Goal: Task Accomplishment & Management: Use online tool/utility

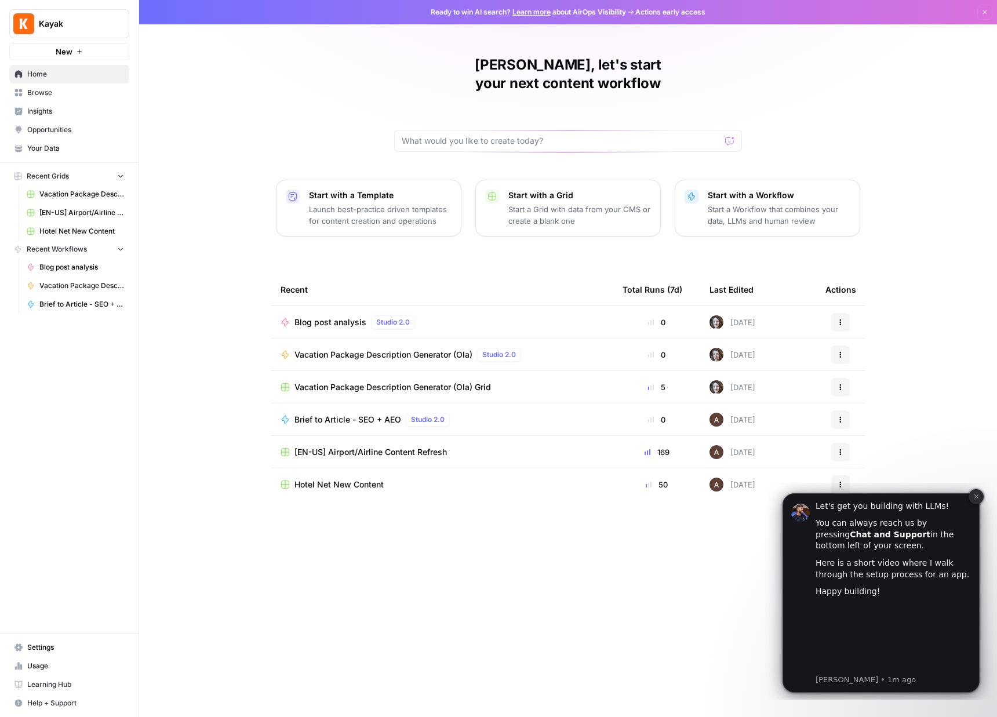
click at [976, 499] on icon "Dismiss notification" at bounding box center [976, 496] width 6 height 6
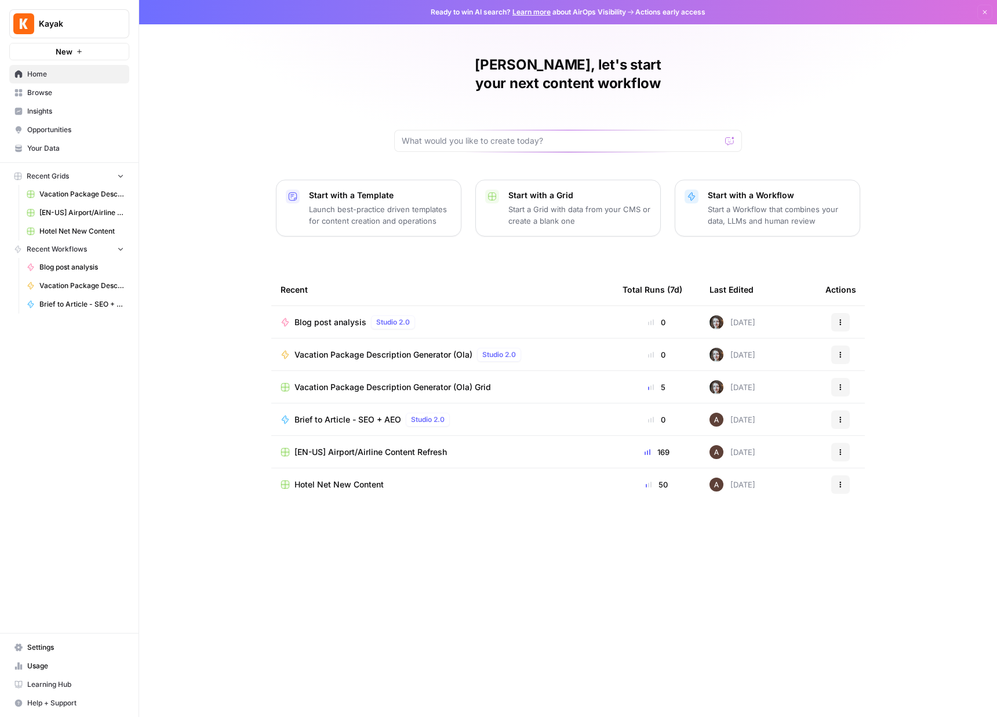
click at [77, 91] on span "Browse" at bounding box center [75, 93] width 97 height 10
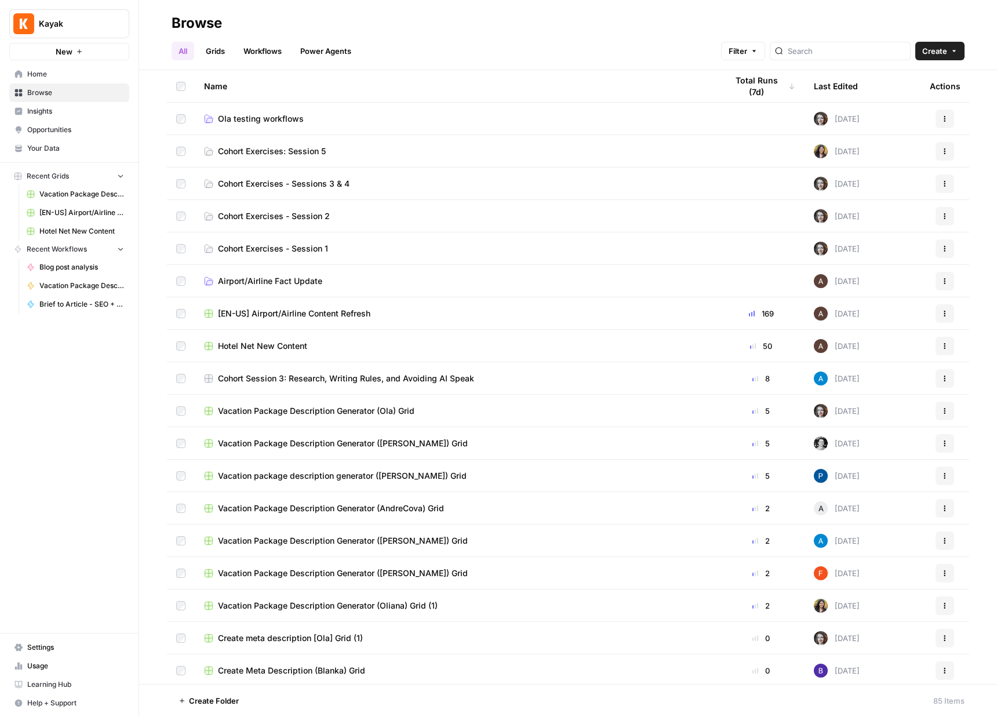
click at [261, 56] on link "Workflows" at bounding box center [262, 51] width 52 height 19
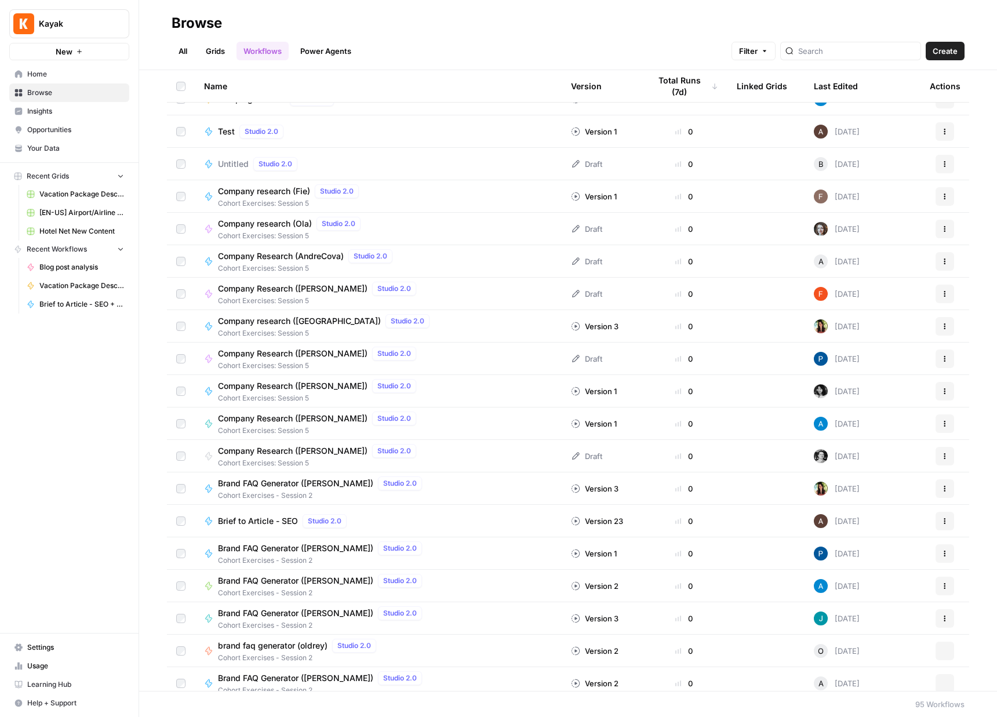
scroll to position [1854, 0]
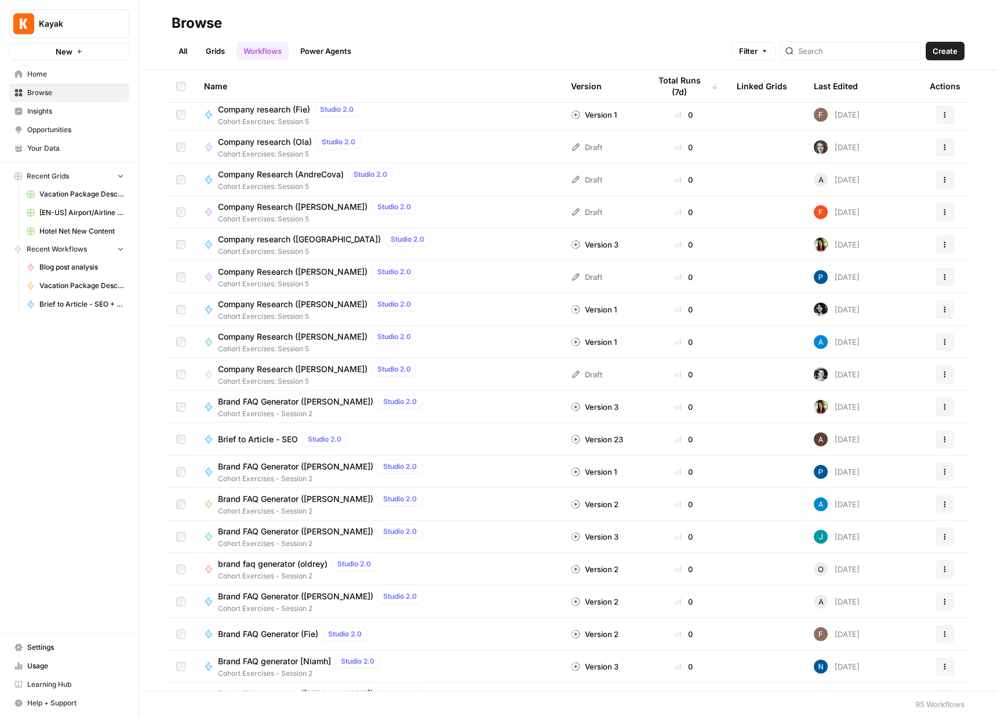
click at [256, 302] on span "Company Research ([PERSON_NAME])" at bounding box center [293, 304] width 150 height 12
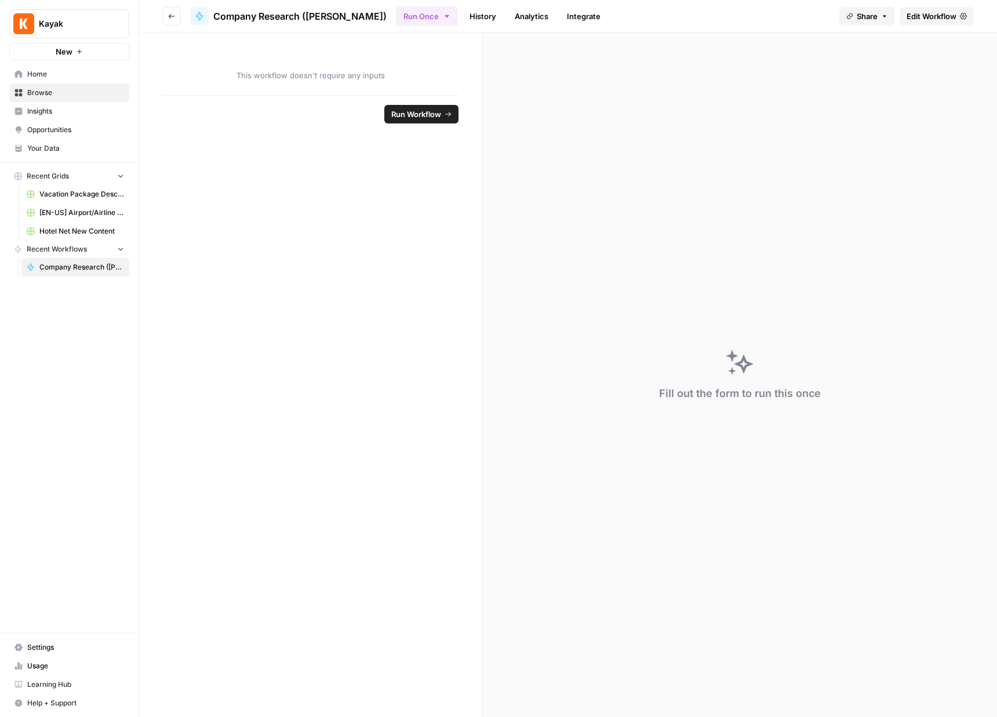
click at [428, 113] on span "Run Workflow" at bounding box center [416, 114] width 50 height 12
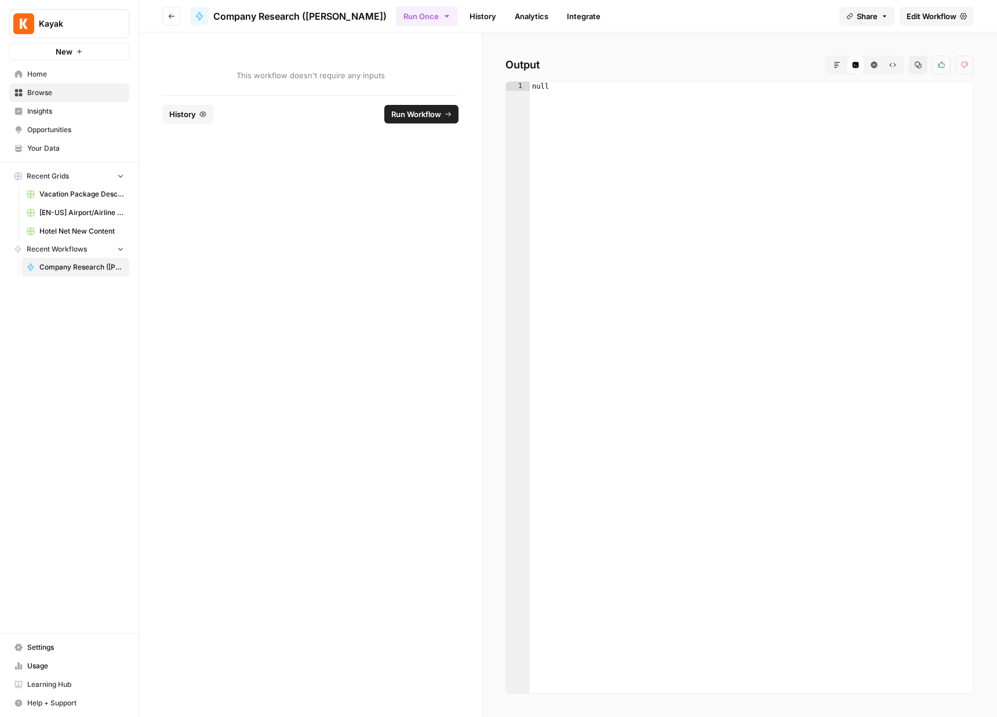
click at [98, 216] on span "[EN-US] Airport/Airline Content Refresh" at bounding box center [81, 212] width 85 height 10
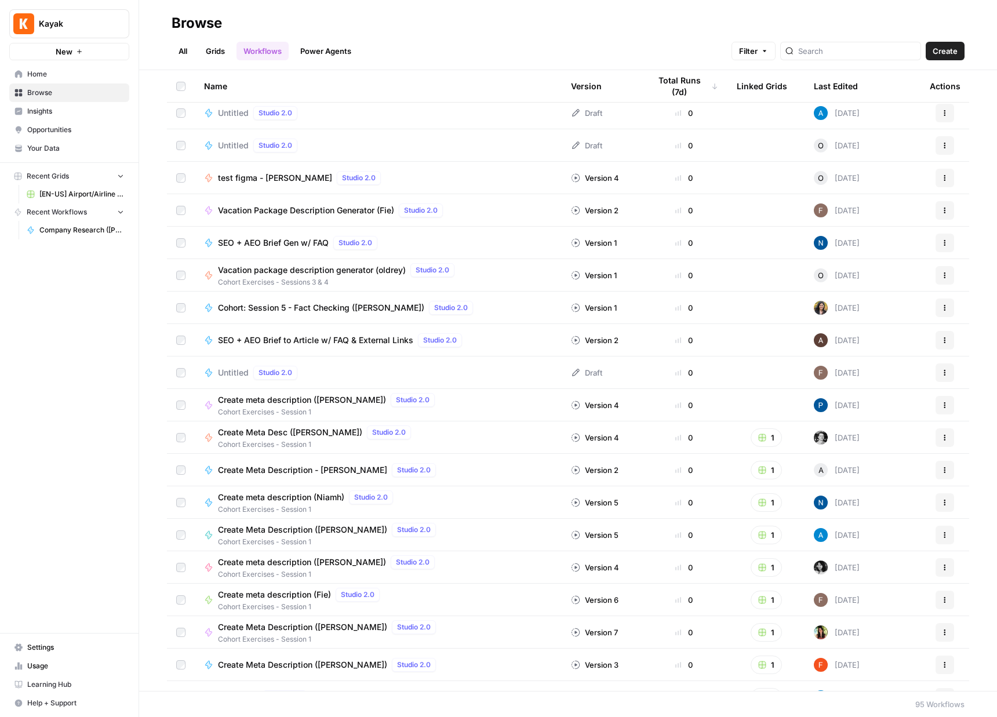
scroll to position [1080, 0]
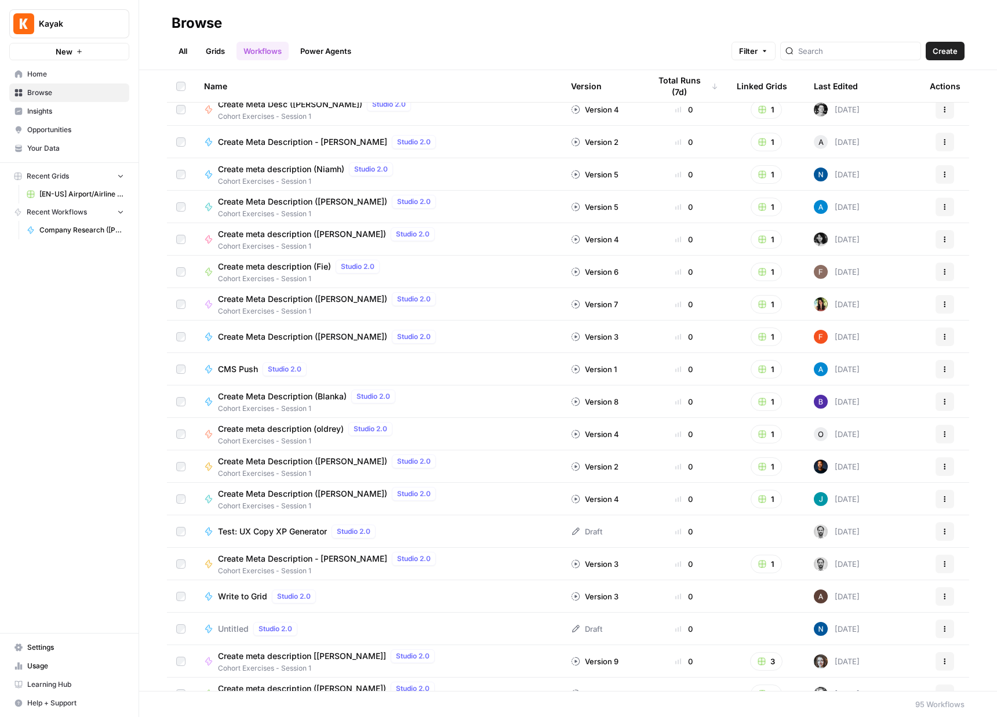
click at [231, 366] on span "CMS Push" at bounding box center [238, 369] width 40 height 12
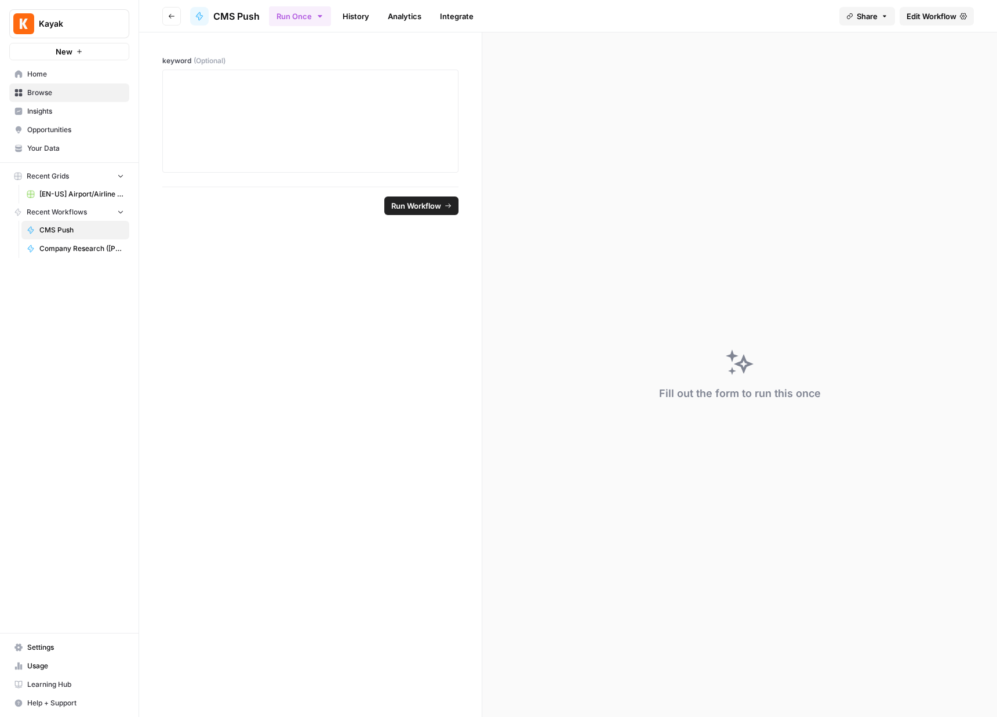
click at [421, 209] on span "Run Workflow" at bounding box center [416, 206] width 50 height 12
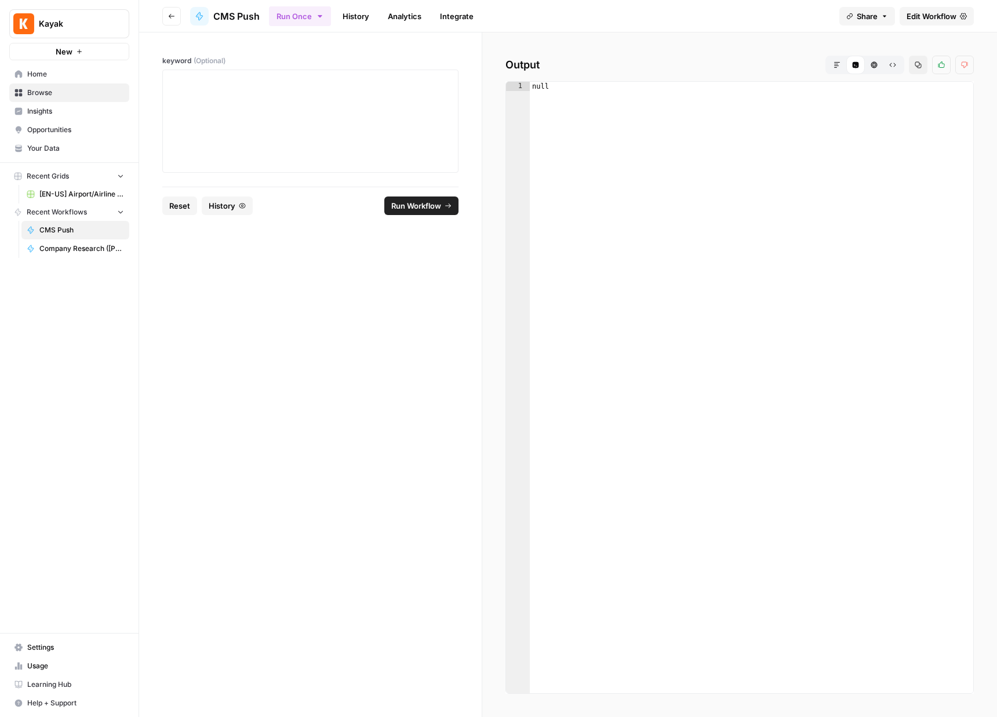
click at [291, 168] on div at bounding box center [310, 121] width 296 height 103
click at [296, 144] on div at bounding box center [310, 121] width 281 height 93
click at [399, 198] on button "Run Workflow" at bounding box center [421, 205] width 74 height 19
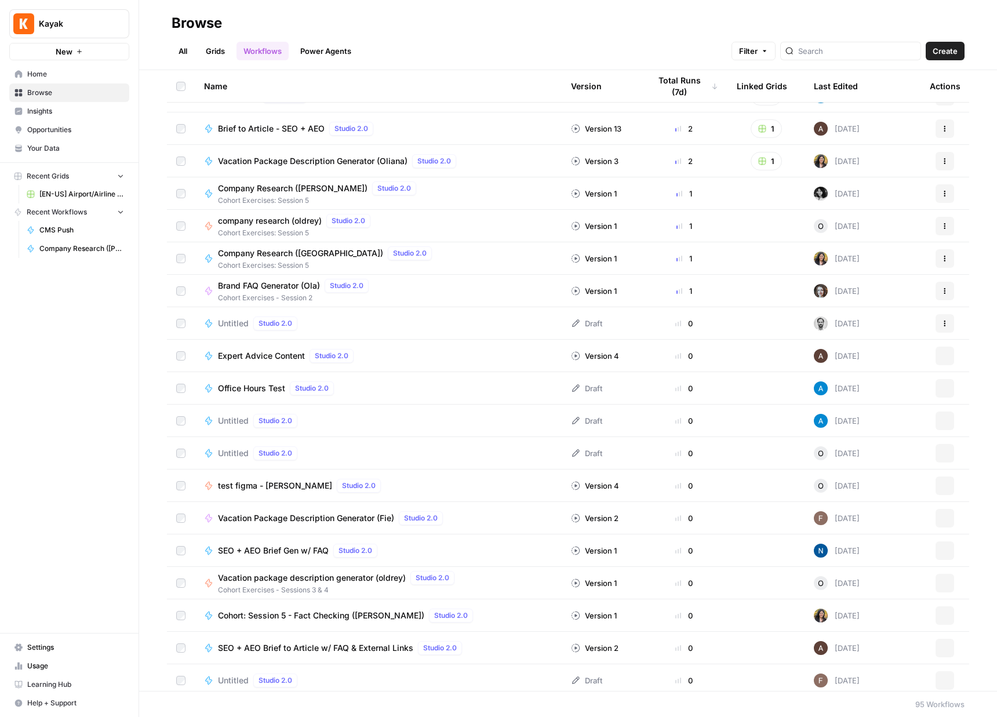
scroll to position [524, 0]
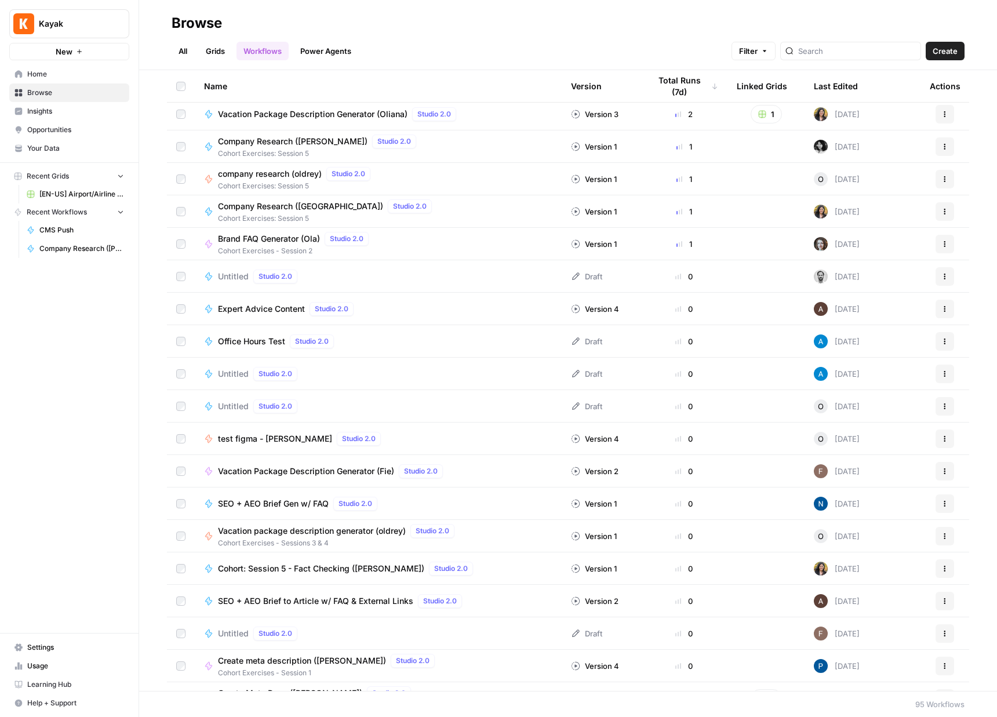
click at [261, 436] on span "test figma - [PERSON_NAME]" at bounding box center [275, 439] width 114 height 12
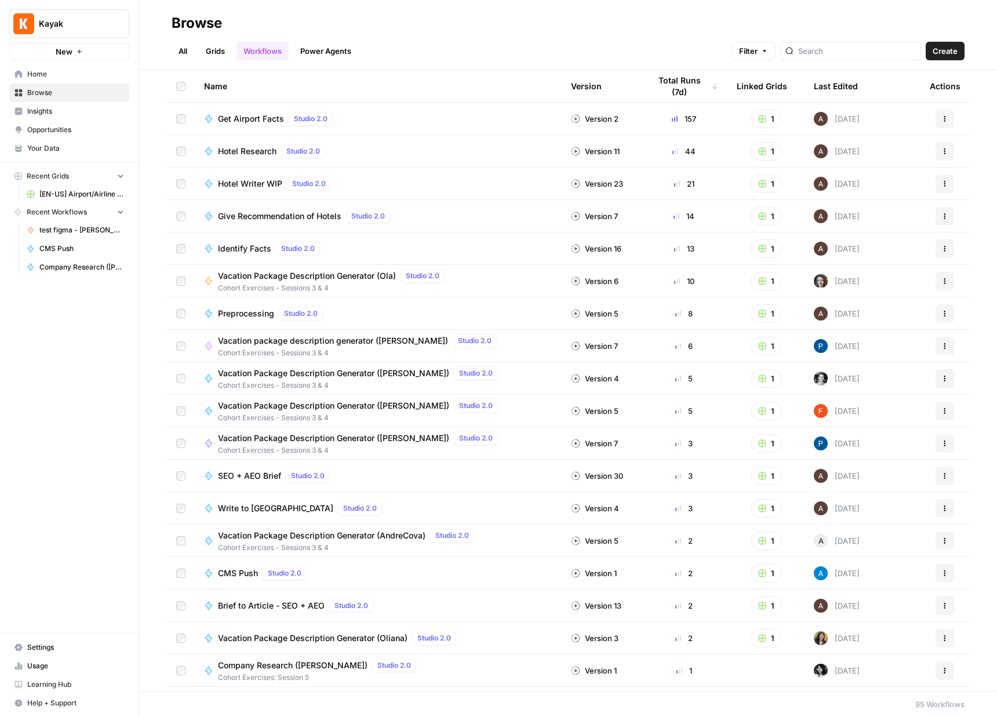
click at [261, 217] on span "Give Recommendation of Hotels" at bounding box center [279, 216] width 123 height 12
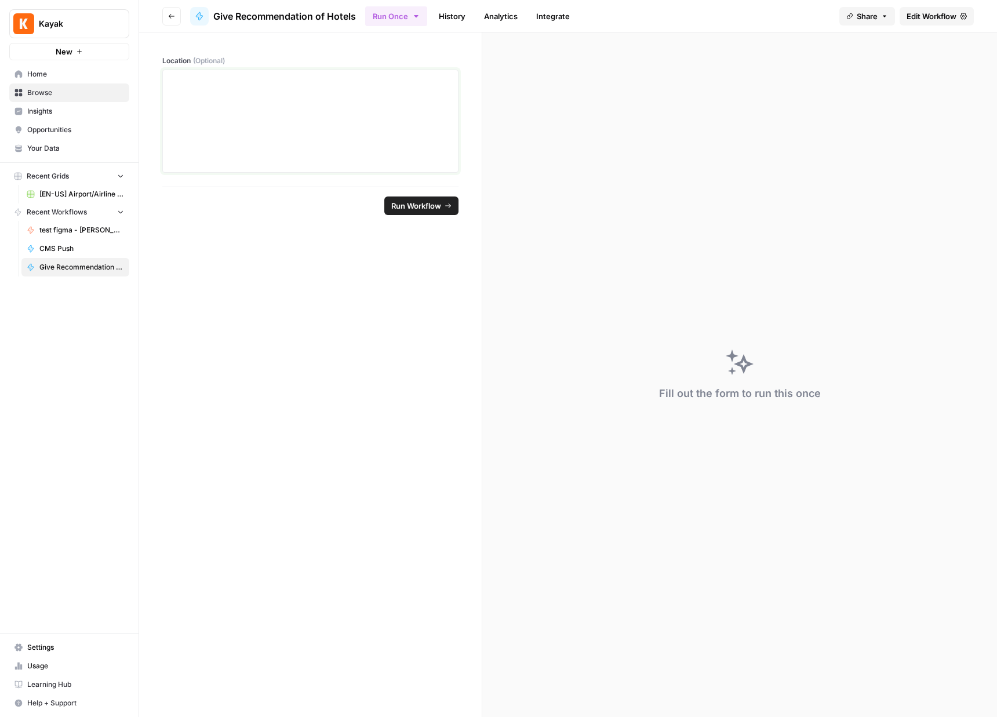
click at [381, 121] on div at bounding box center [310, 121] width 281 height 93
click at [437, 204] on span "Run Workflow" at bounding box center [416, 206] width 50 height 12
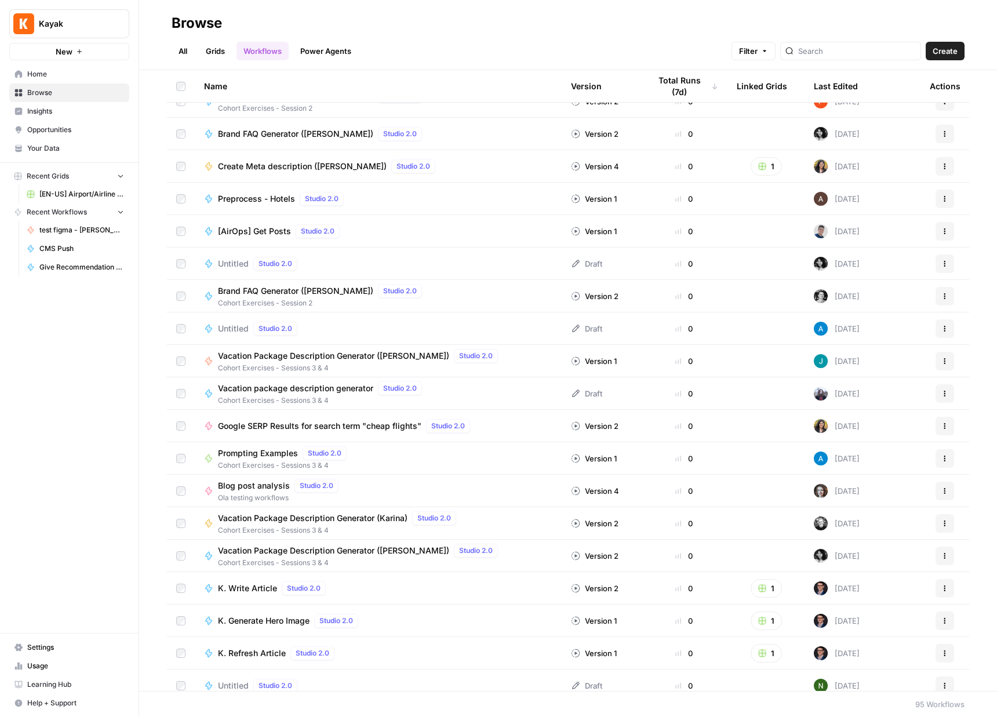
scroll to position [2495, 0]
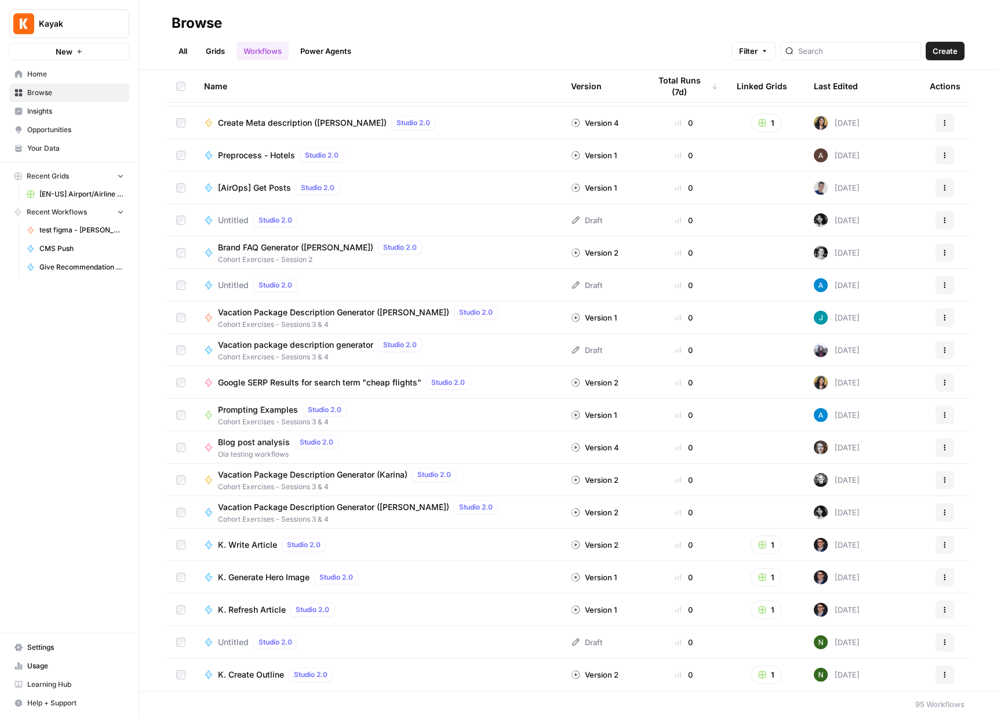
click at [326, 381] on span "Google SERP Results for search term "cheap flights"" at bounding box center [319, 383] width 203 height 12
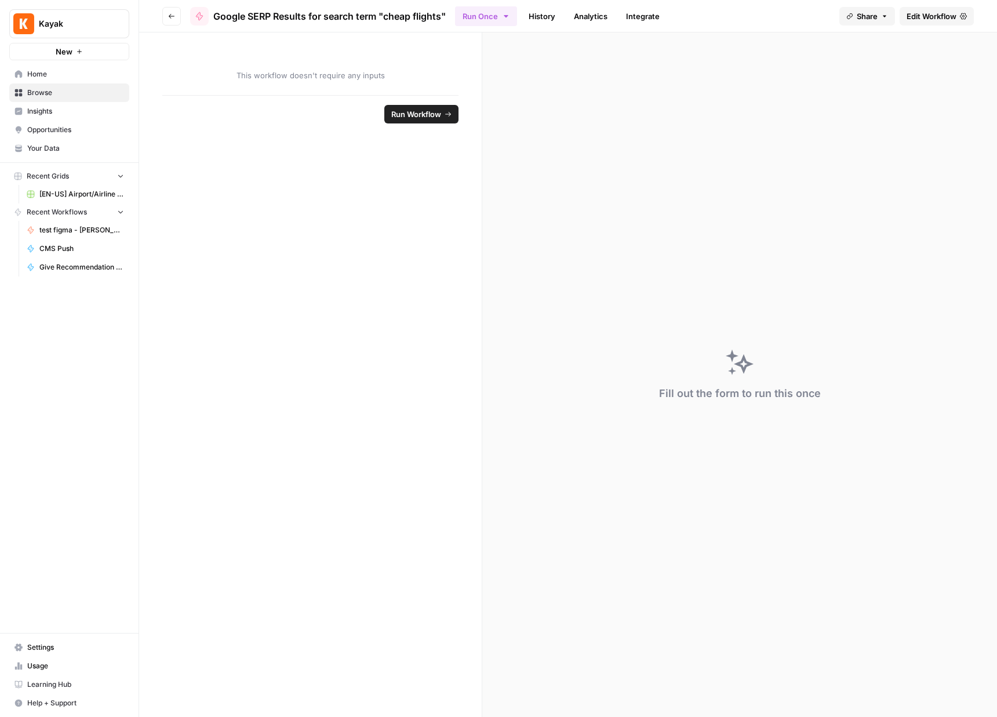
click at [419, 114] on span "Run Workflow" at bounding box center [416, 114] width 50 height 12
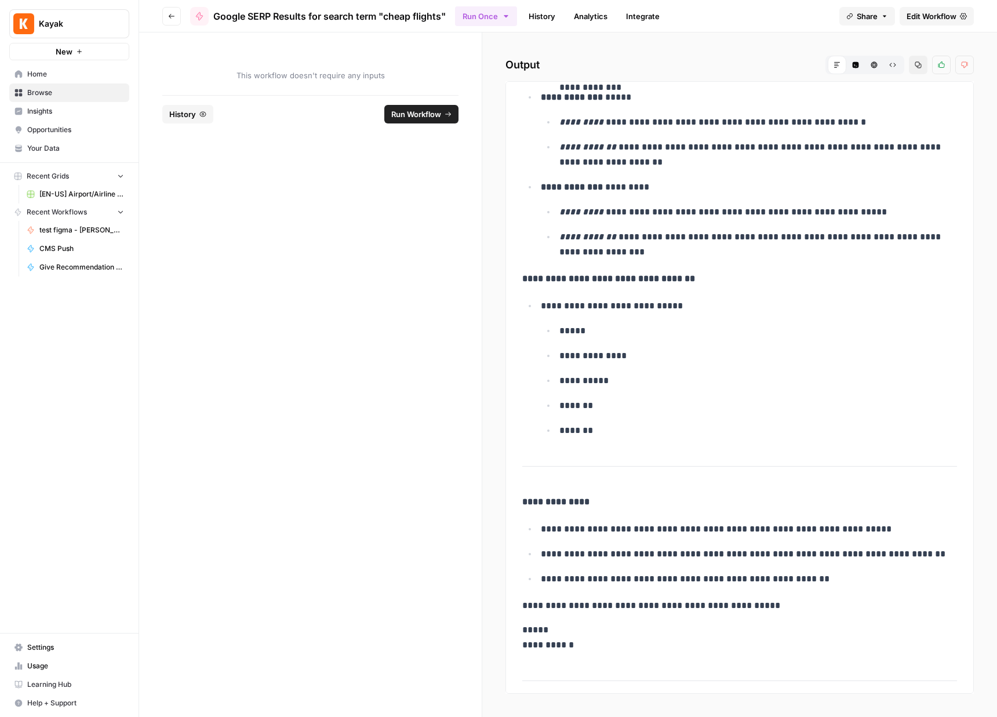
scroll to position [457, 0]
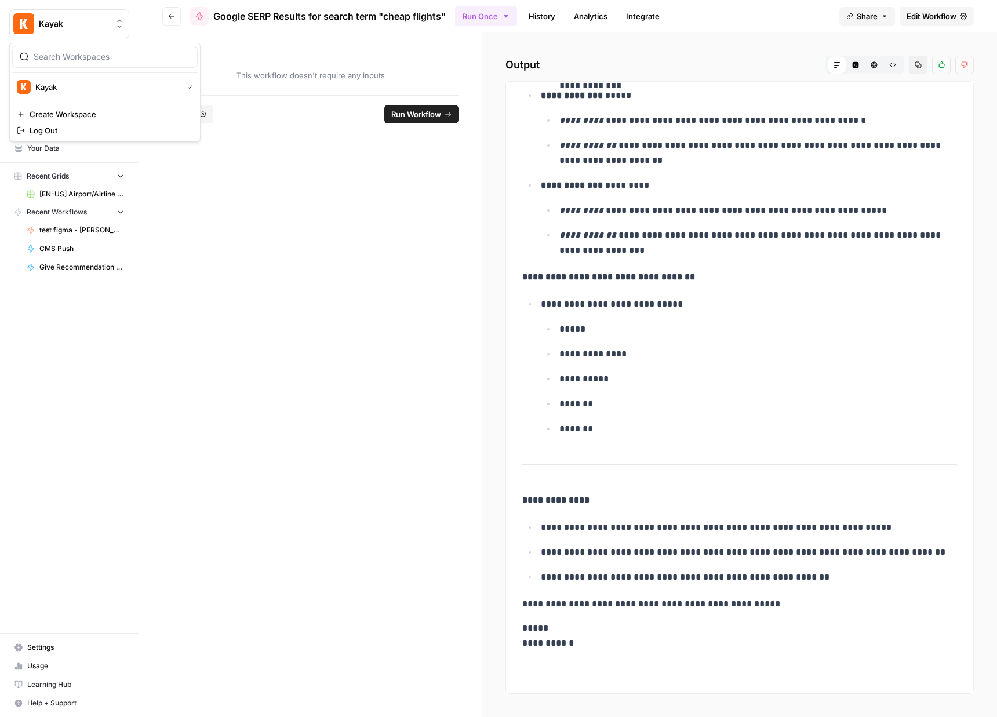
click at [67, 24] on span "Kayak" at bounding box center [74, 24] width 70 height 12
click at [232, 71] on span "This workflow doesn't require any inputs" at bounding box center [310, 76] width 296 height 12
click at [176, 21] on button "Go back" at bounding box center [171, 16] width 19 height 19
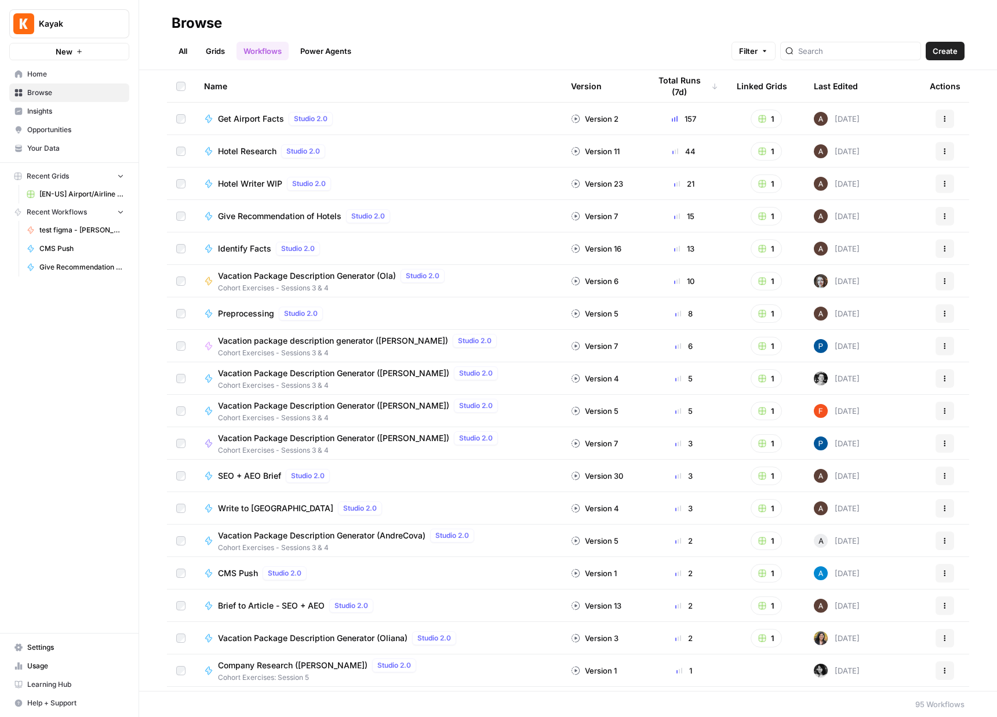
click at [263, 114] on span "Get Airport Facts" at bounding box center [251, 119] width 66 height 12
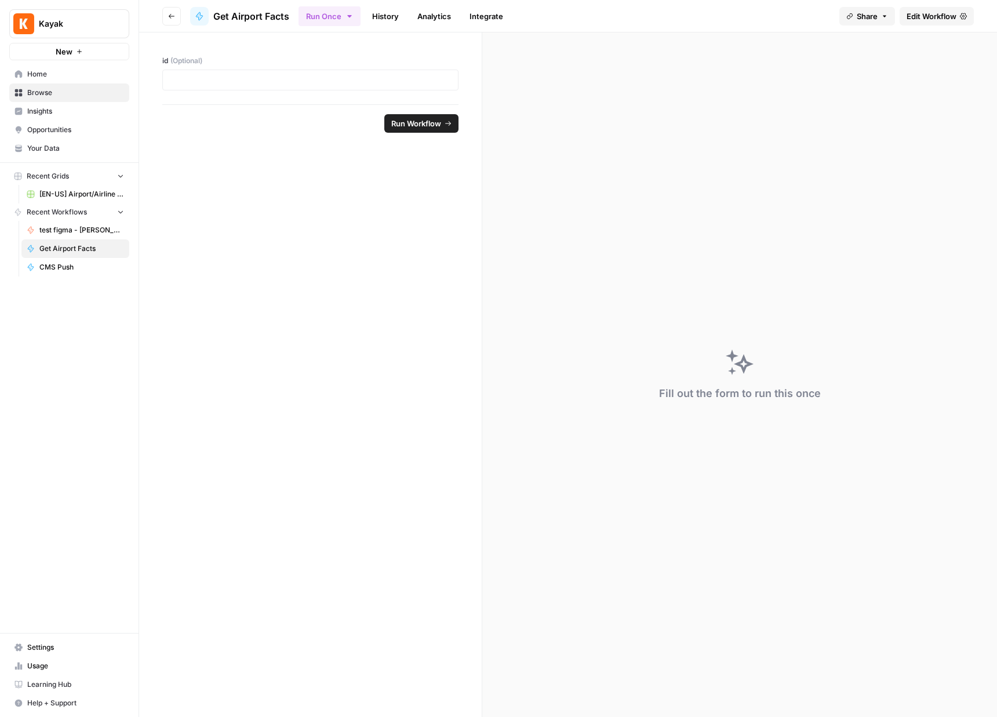
click at [400, 125] on span "Run Workflow" at bounding box center [416, 124] width 50 height 12
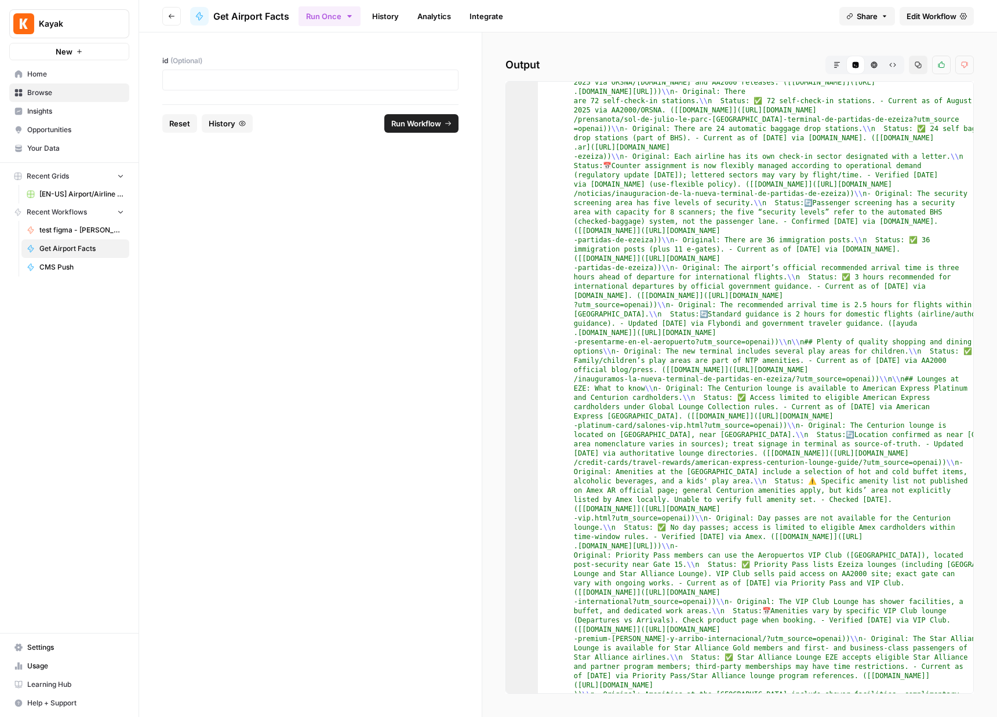
scroll to position [563, 0]
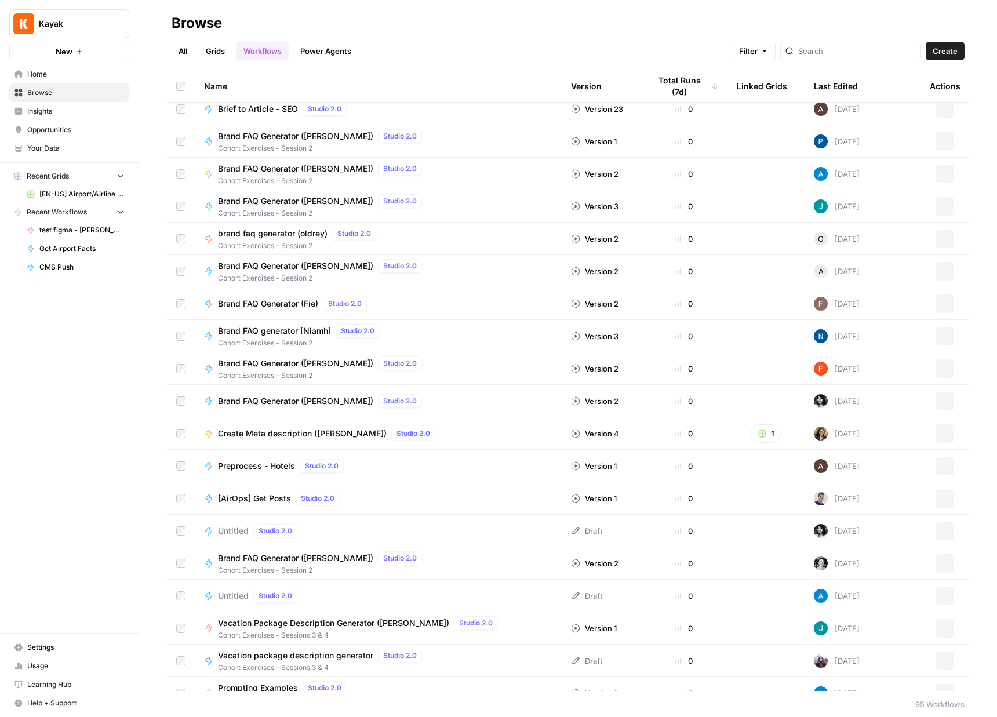
scroll to position [2495, 0]
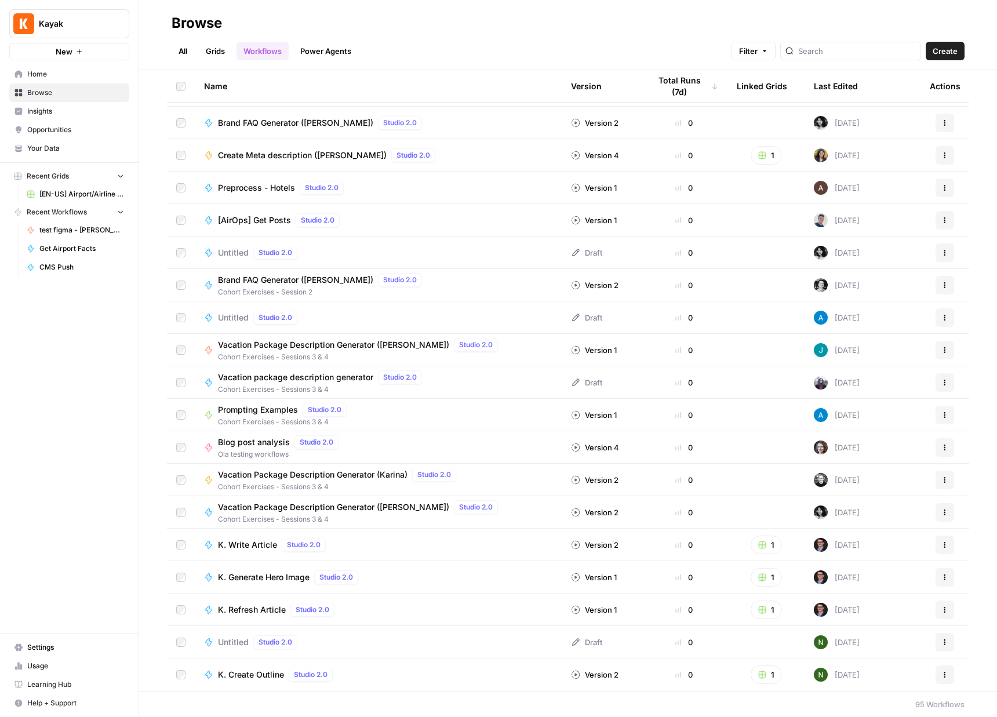
click at [264, 544] on span "K. Write Article" at bounding box center [247, 545] width 59 height 12
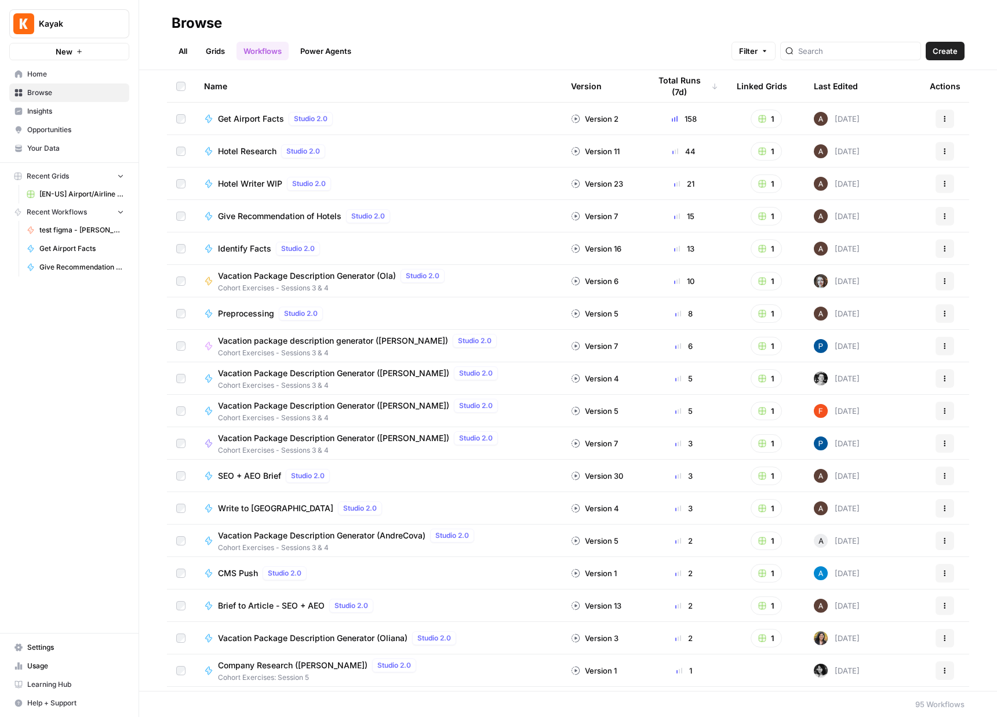
click at [274, 511] on span "Write to [GEOGRAPHIC_DATA]" at bounding box center [275, 508] width 115 height 12
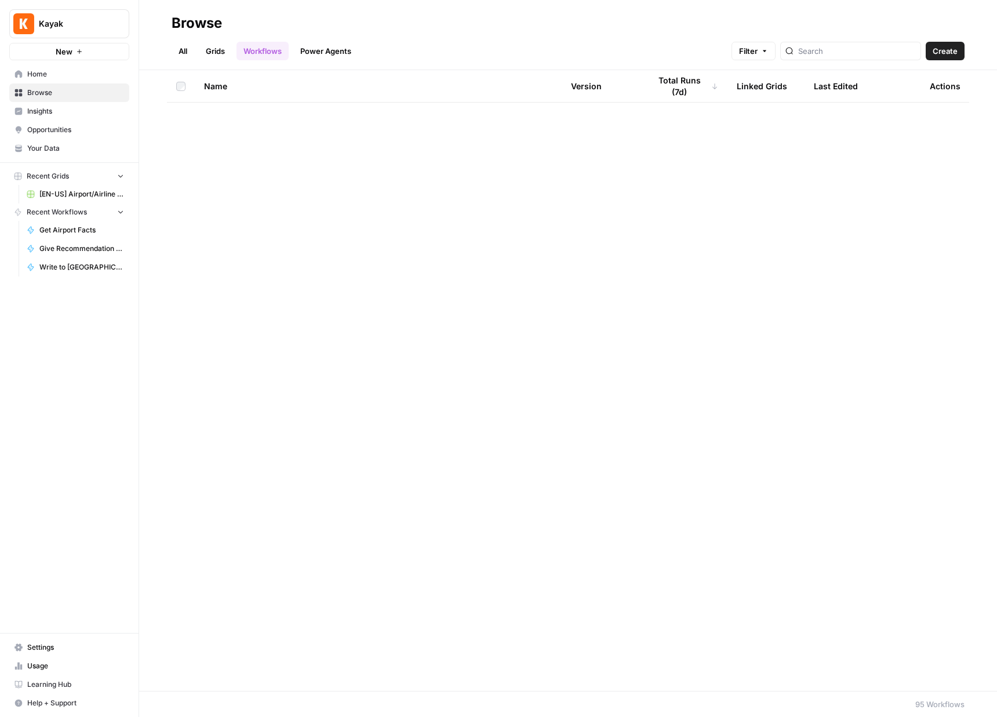
scroll to position [2495, 0]
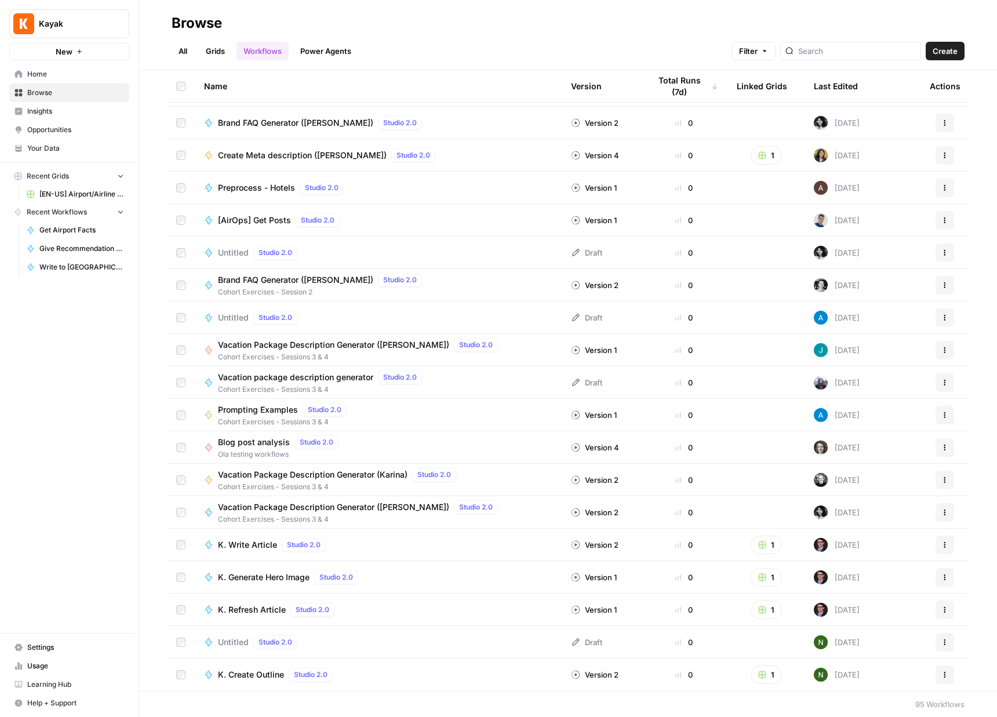
click at [279, 405] on span "Prompting Examples" at bounding box center [258, 410] width 80 height 12
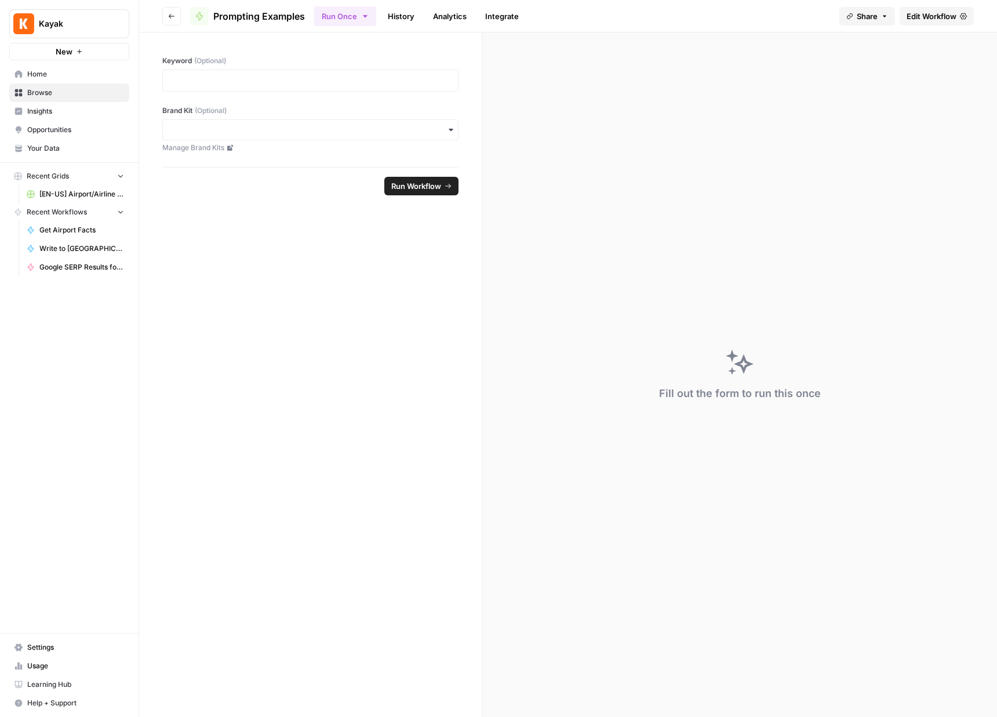
click at [404, 185] on span "Run Workflow" at bounding box center [416, 186] width 50 height 12
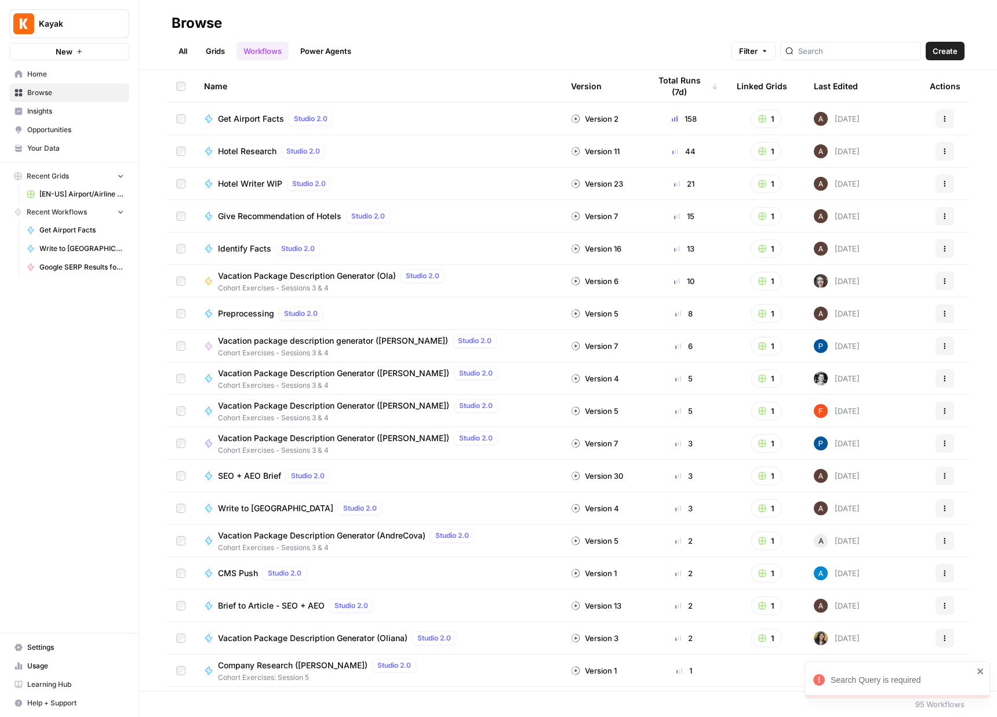
click at [978, 672] on icon "close" at bounding box center [980, 671] width 6 height 6
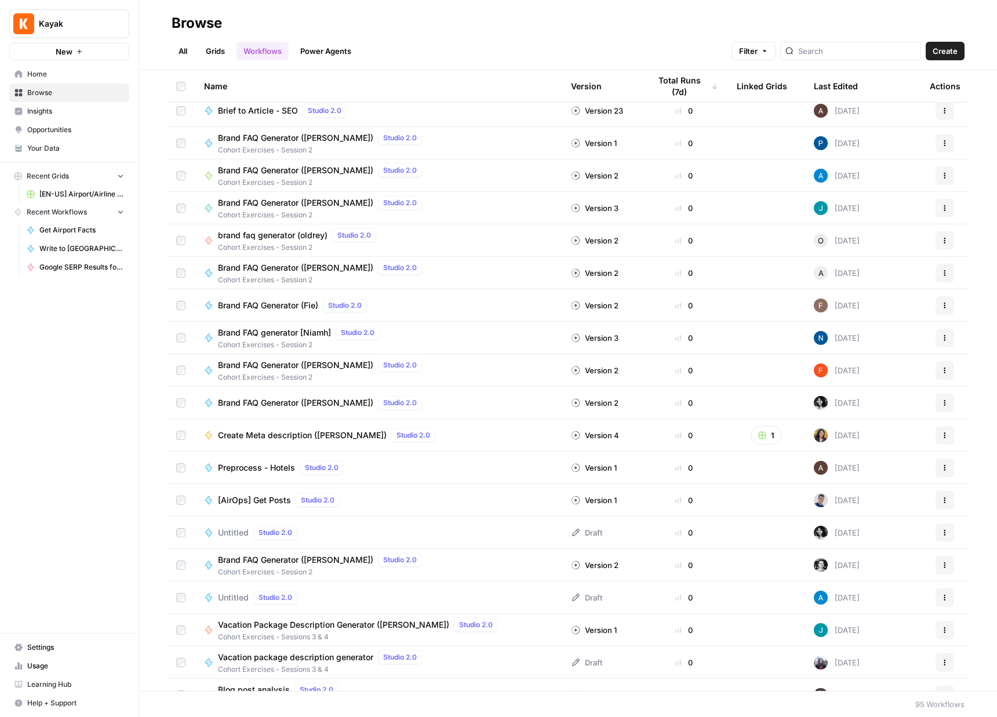
scroll to position [2245, 0]
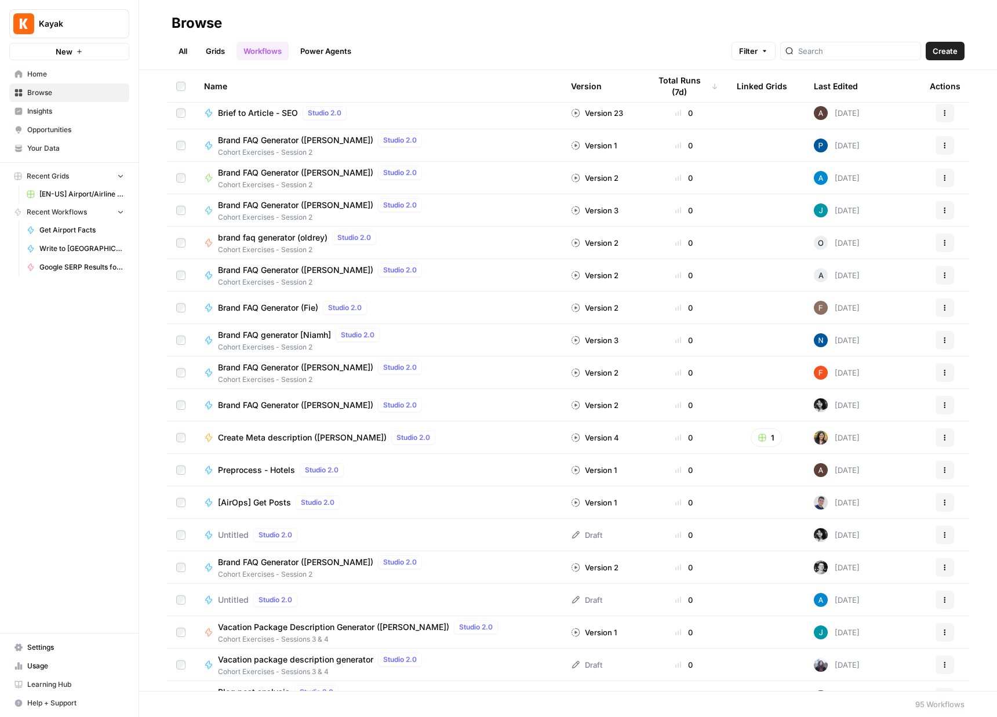
click at [294, 403] on span "Brand FAQ Generator ([PERSON_NAME])" at bounding box center [295, 405] width 155 height 12
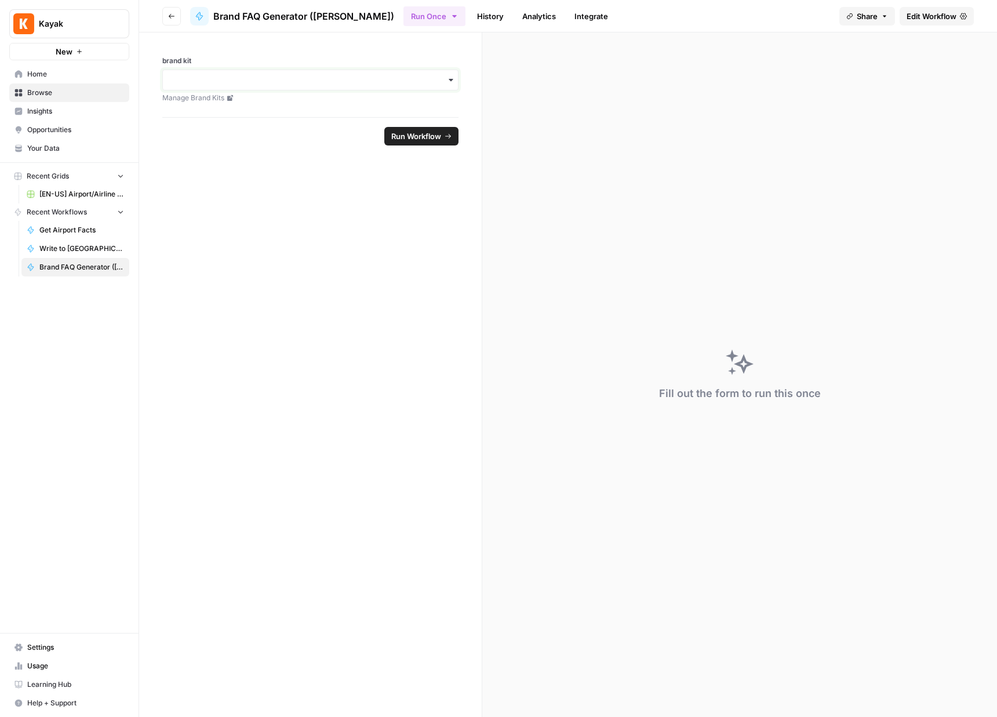
click at [423, 74] on input "brand kit" at bounding box center [310, 80] width 281 height 12
click at [393, 154] on div "[EN - US-Hotels] KAYAK" at bounding box center [310, 155] width 295 height 22
click at [414, 136] on span "Run Workflow" at bounding box center [416, 136] width 50 height 12
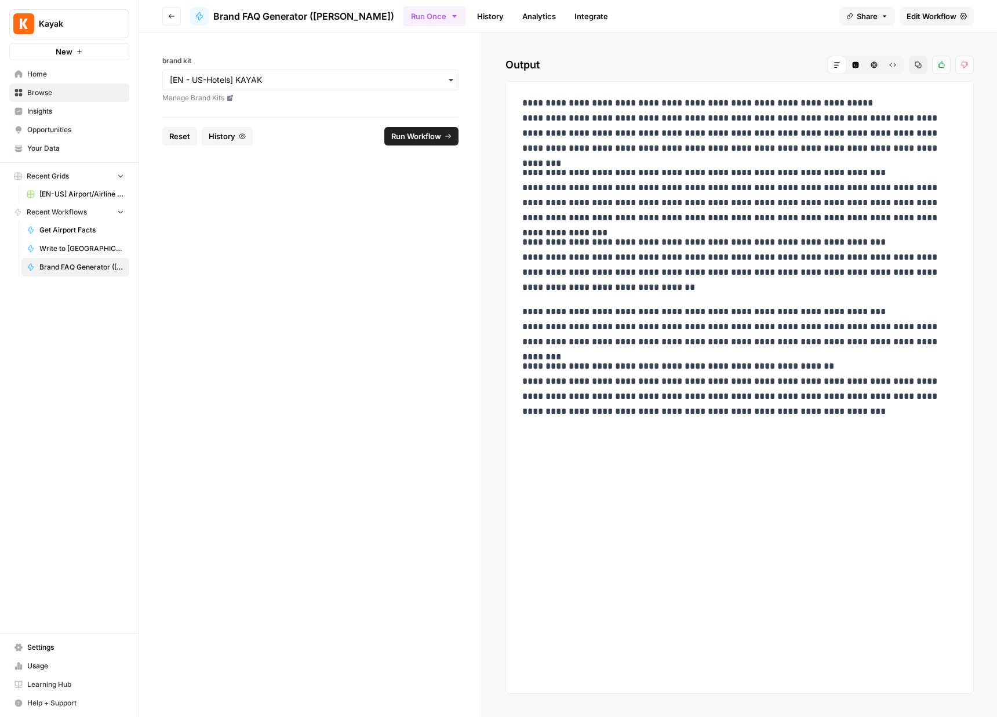
click at [515, 19] on link "Analytics" at bounding box center [539, 16] width 48 height 19
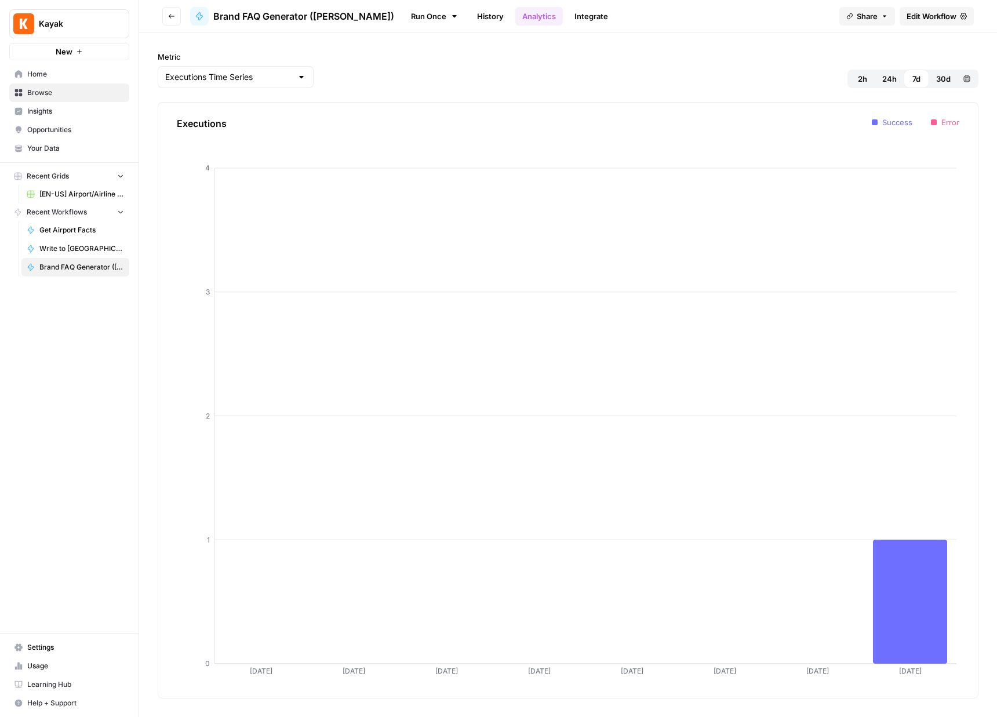
click at [87, 113] on span "Insights" at bounding box center [75, 111] width 97 height 10
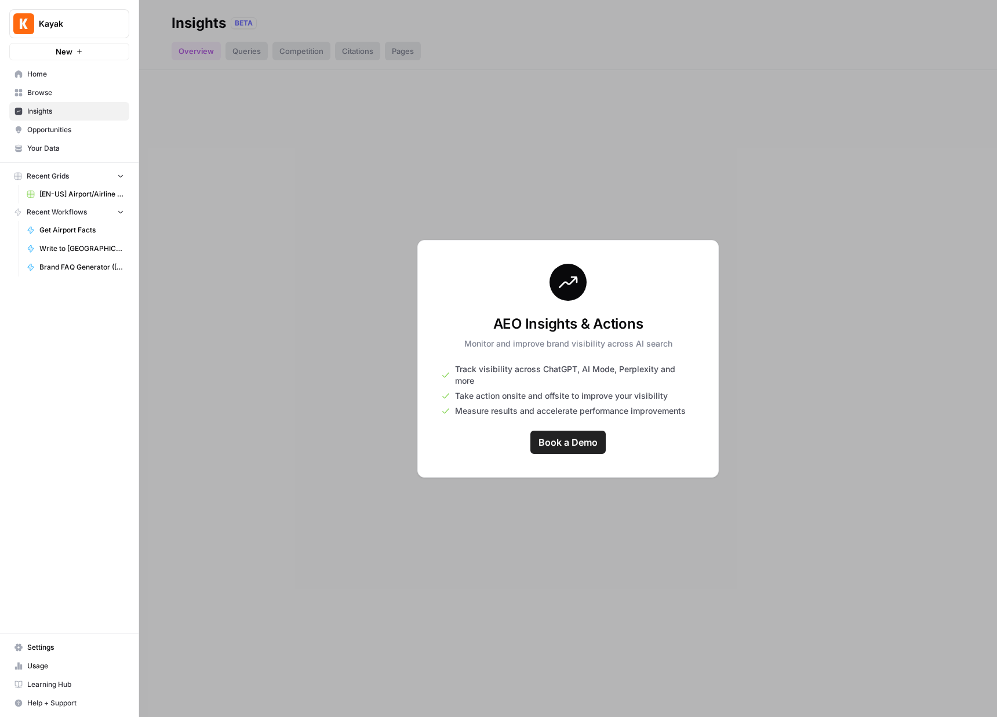
click at [709, 221] on div at bounding box center [568, 358] width 858 height 717
click at [71, 129] on span "Opportunities" at bounding box center [75, 130] width 97 height 10
click at [79, 116] on link "Insights" at bounding box center [69, 111] width 120 height 19
click at [79, 155] on link "Your Data" at bounding box center [69, 148] width 120 height 19
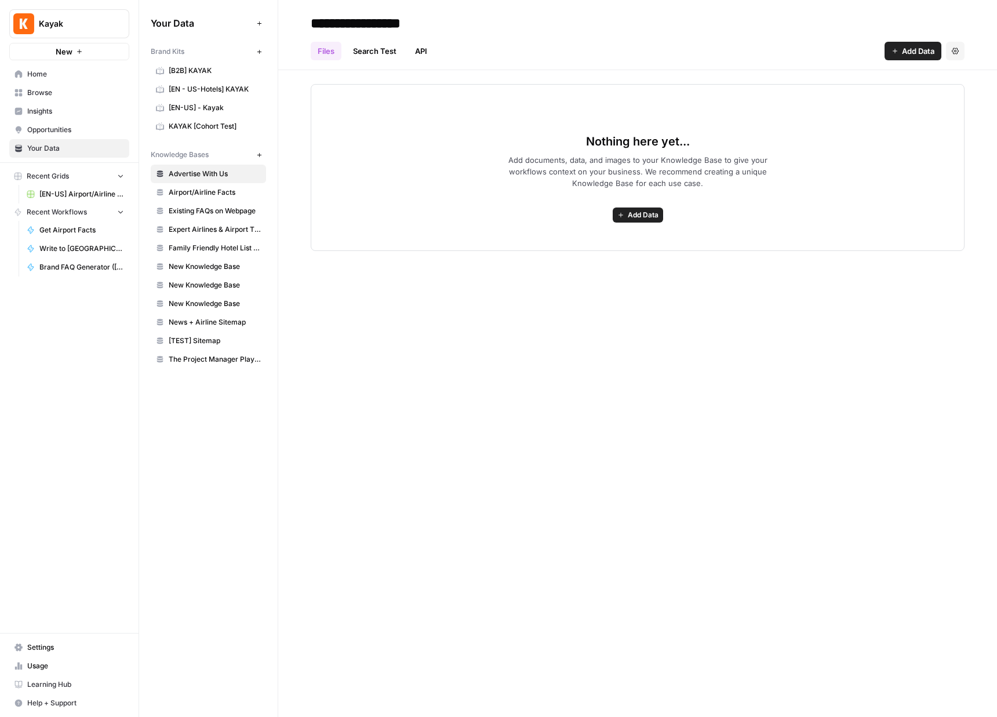
click at [79, 125] on span "Opportunities" at bounding box center [75, 130] width 97 height 10
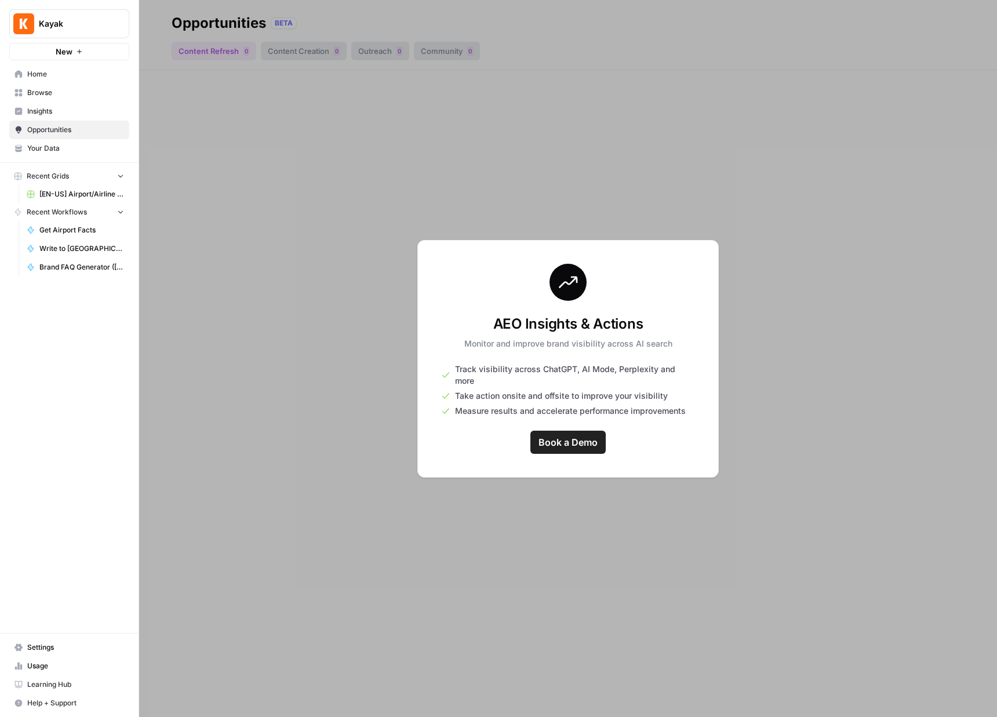
click at [78, 112] on span "Insights" at bounding box center [75, 111] width 97 height 10
click at [72, 88] on span "Browse" at bounding box center [75, 93] width 97 height 10
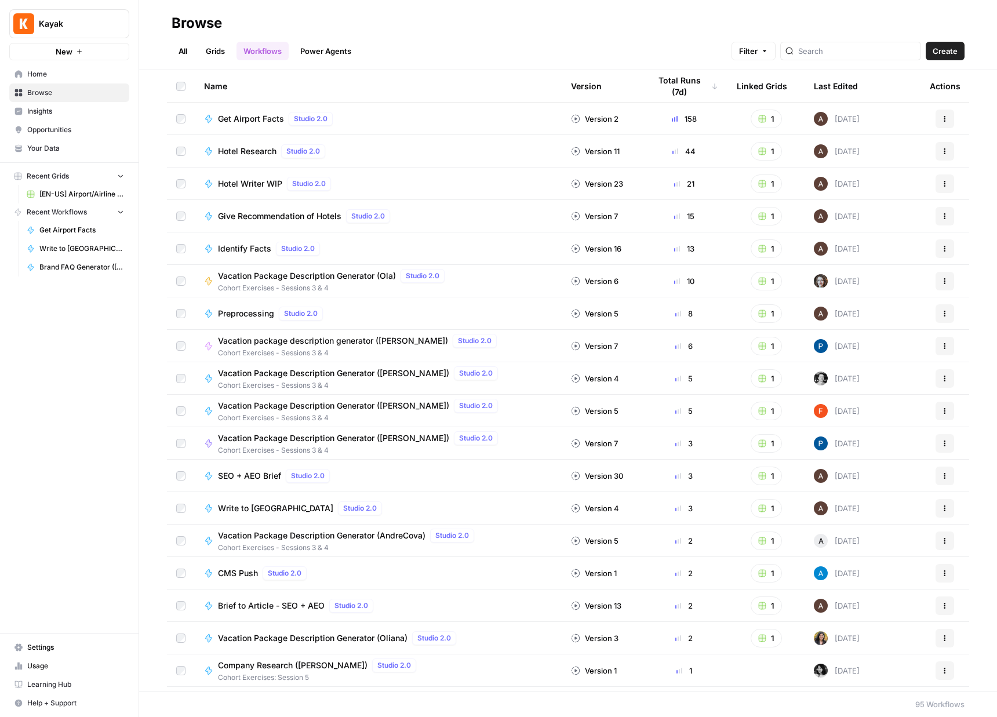
click at [253, 251] on span "Identify Facts" at bounding box center [244, 249] width 53 height 12
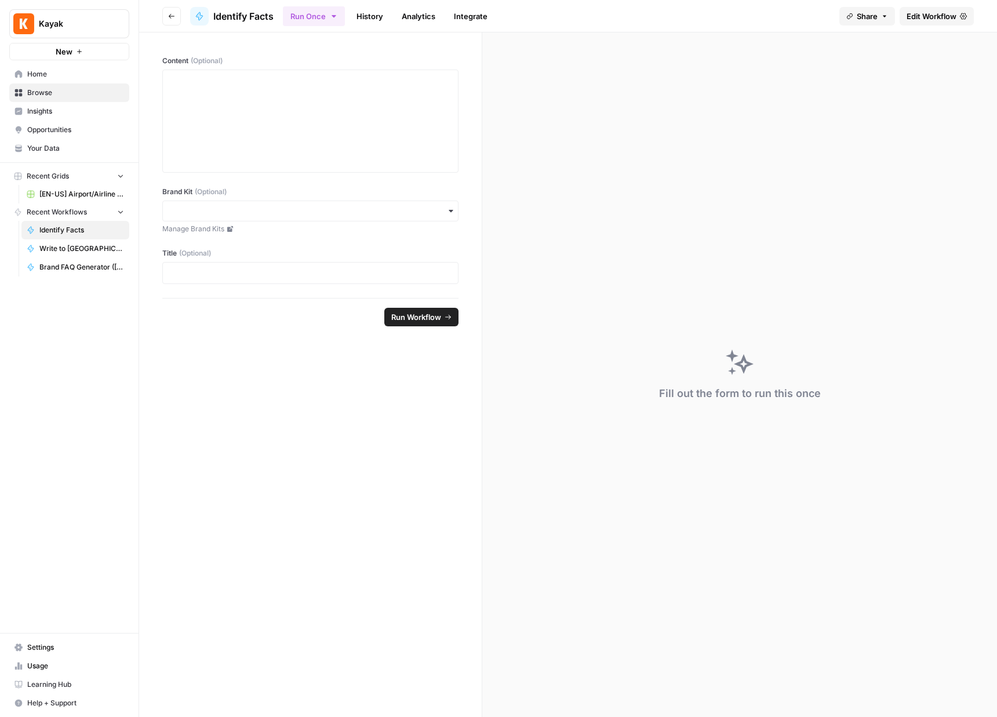
click at [429, 309] on button "Run Workflow" at bounding box center [421, 317] width 74 height 19
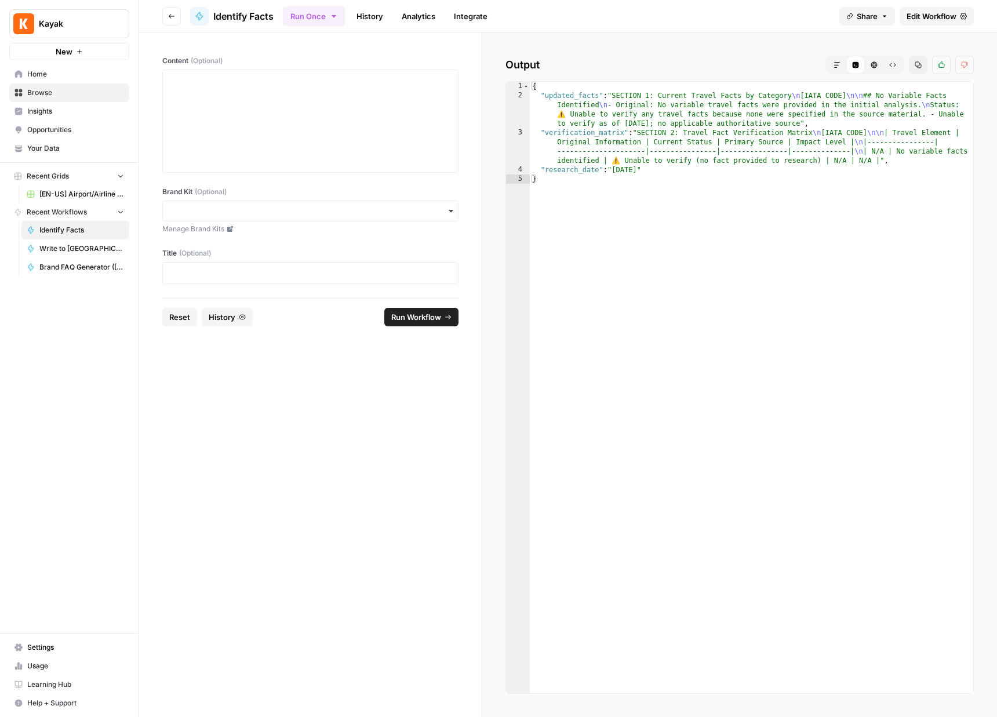
click at [163, 17] on button "Go back" at bounding box center [171, 16] width 19 height 19
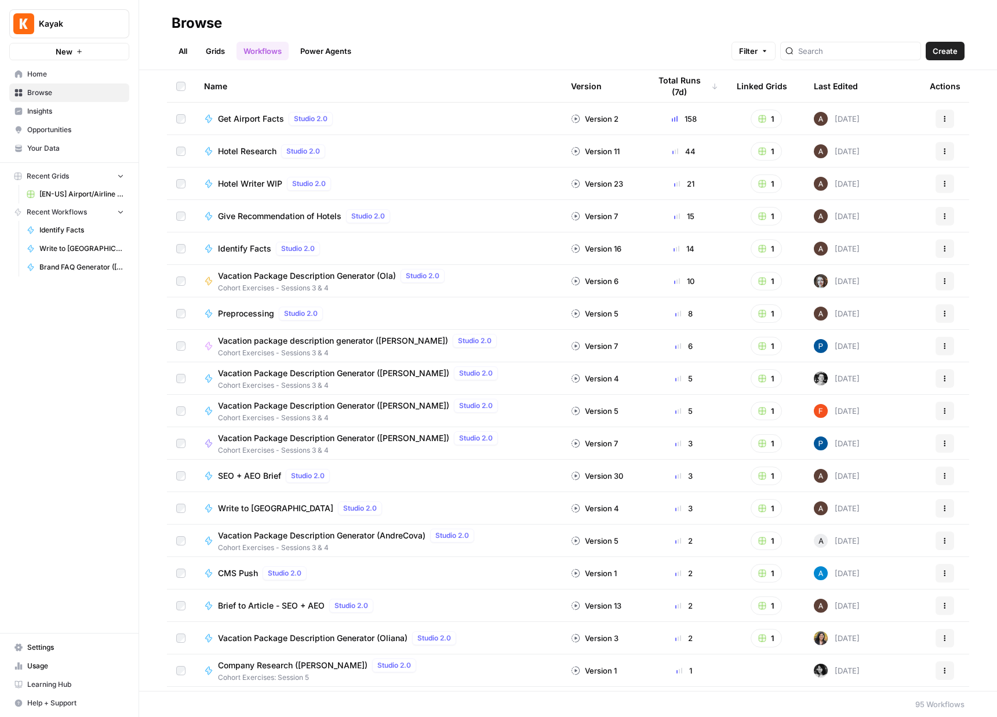
scroll to position [570, 0]
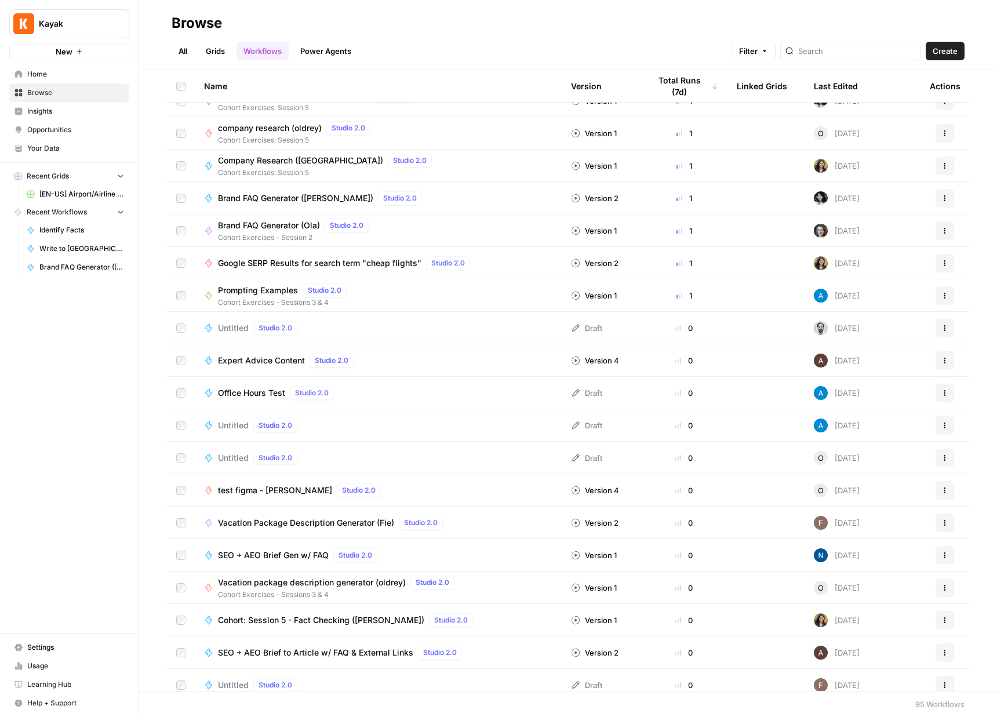
click at [95, 687] on span "Learning Hub" at bounding box center [75, 684] width 97 height 10
click at [286, 363] on span "Expert Advice Content" at bounding box center [261, 361] width 87 height 12
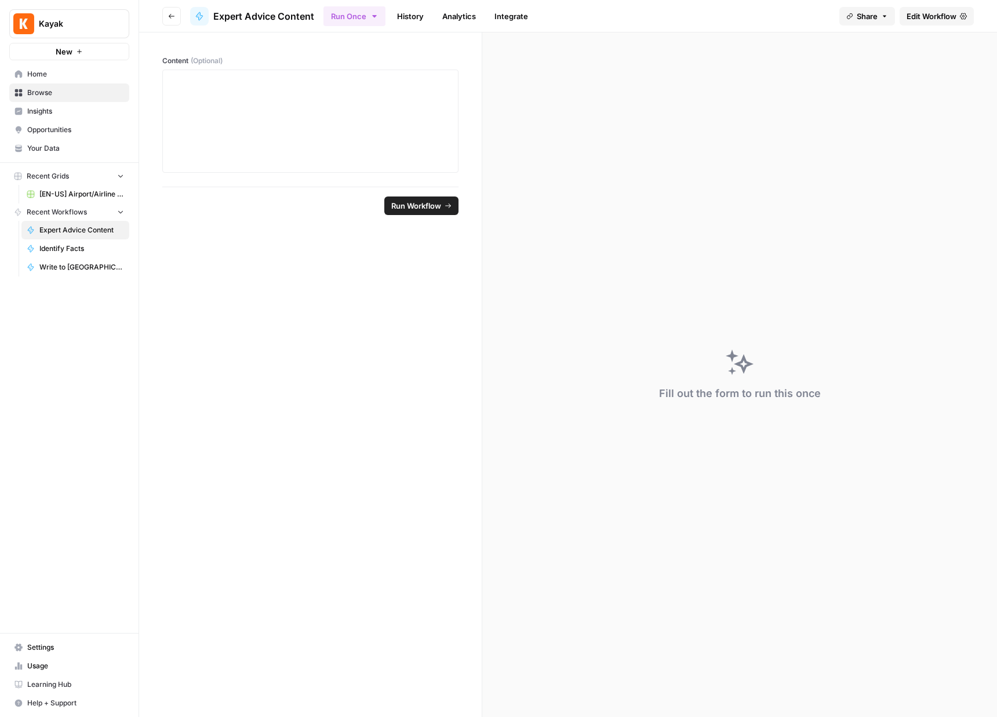
click at [413, 195] on footer "Run Workflow" at bounding box center [310, 206] width 296 height 38
click at [413, 206] on span "Run Workflow" at bounding box center [416, 206] width 50 height 12
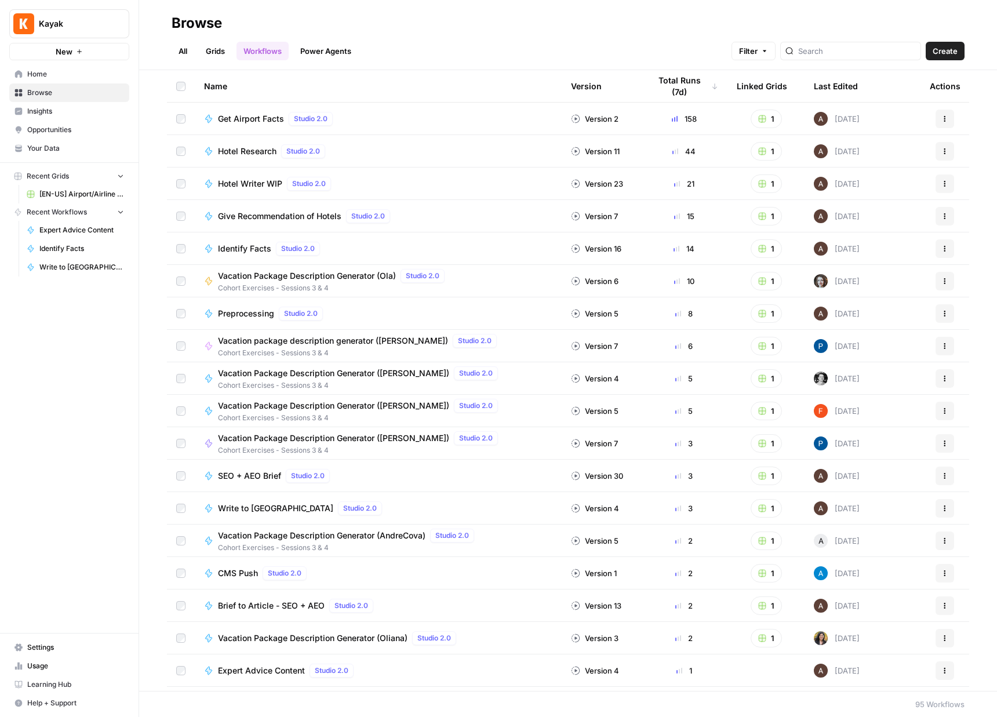
click at [286, 537] on span "Vacation Package Description Generator (AndreCova)" at bounding box center [321, 536] width 207 height 12
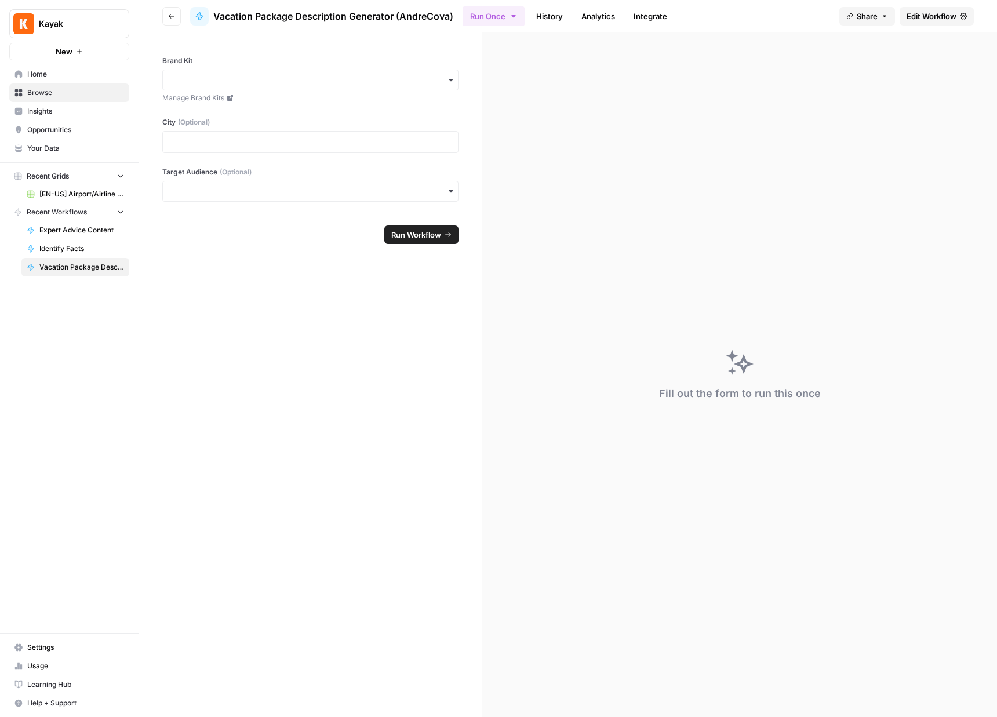
click at [411, 68] on div "Brand Kit Manage Brand Kits" at bounding box center [310, 80] width 296 height 48
click at [411, 83] on input "Brand Kit" at bounding box center [310, 80] width 281 height 12
click at [404, 125] on div "[EN-US] - Kayak" at bounding box center [310, 133] width 295 height 22
click at [421, 235] on span "Run Workflow" at bounding box center [416, 235] width 50 height 12
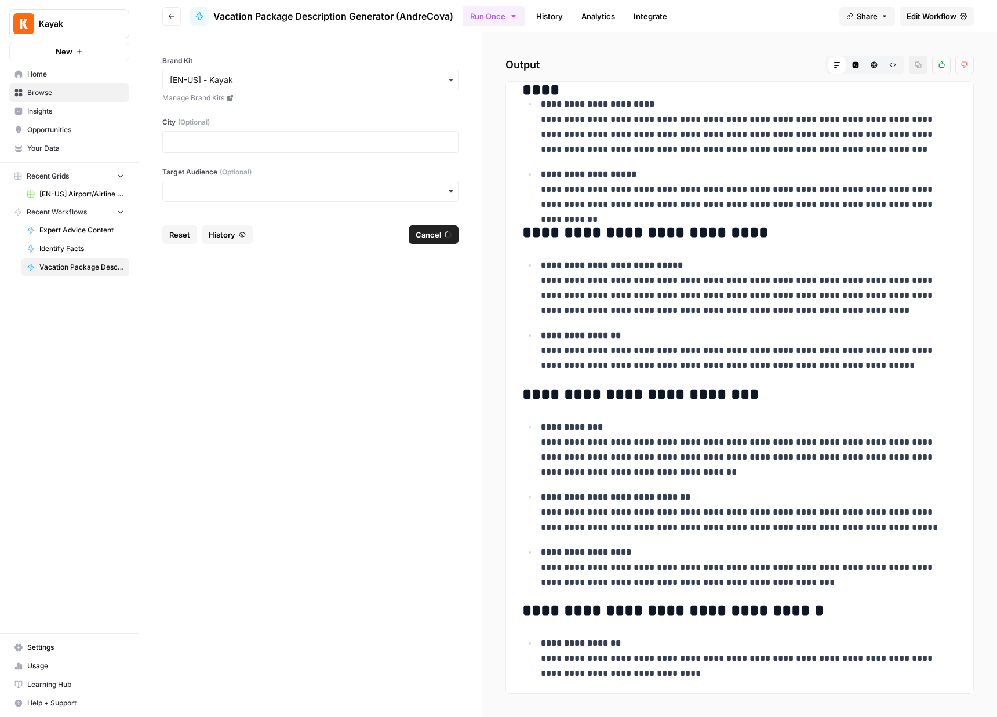
scroll to position [555, 0]
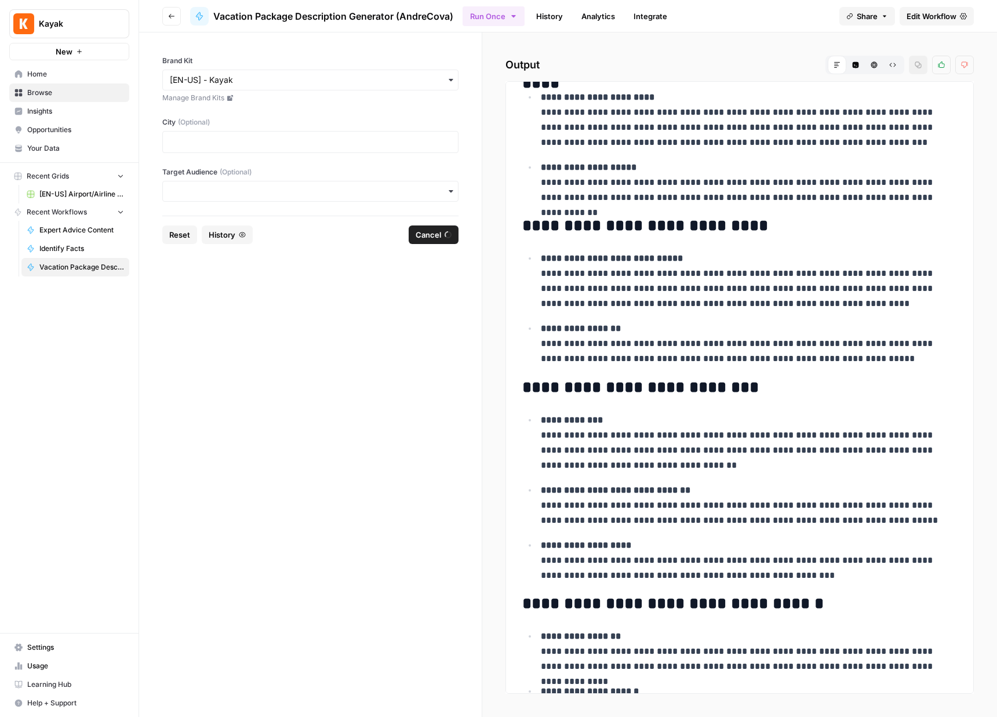
click at [64, 91] on span "Browse" at bounding box center [75, 93] width 97 height 10
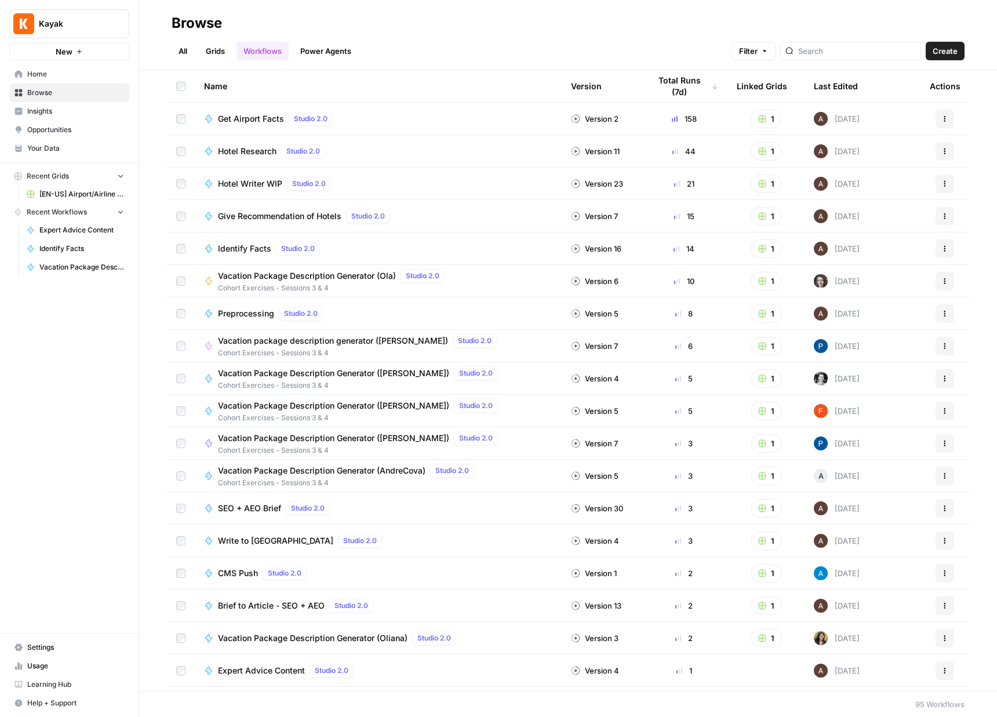
click at [324, 48] on link "Power Agents" at bounding box center [325, 51] width 65 height 19
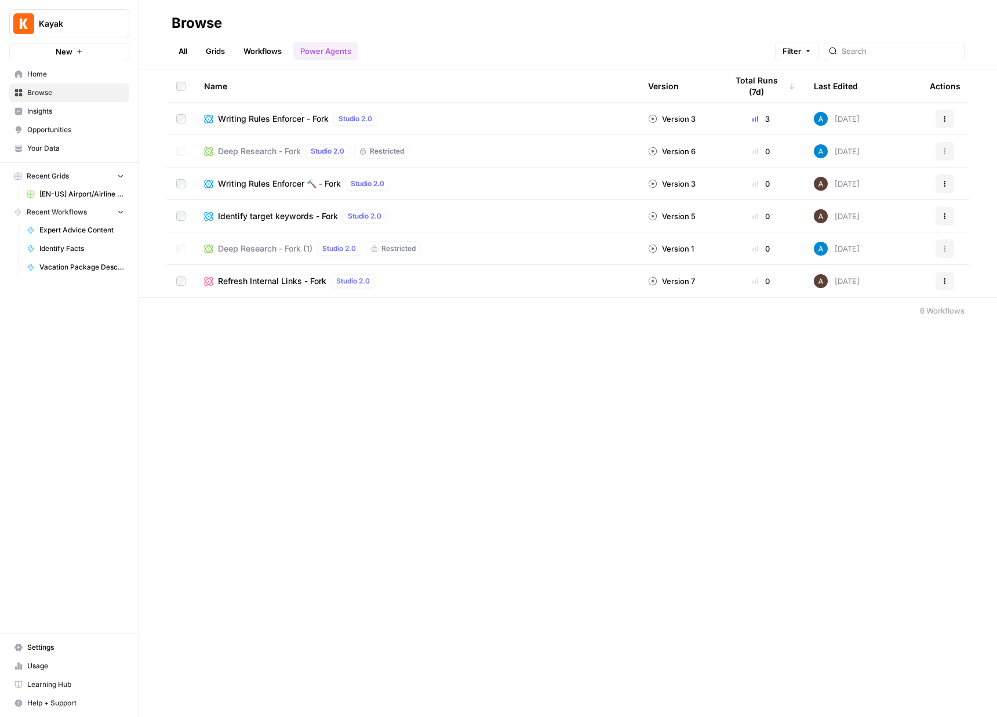
click at [212, 49] on link "Grids" at bounding box center [215, 51] width 33 height 19
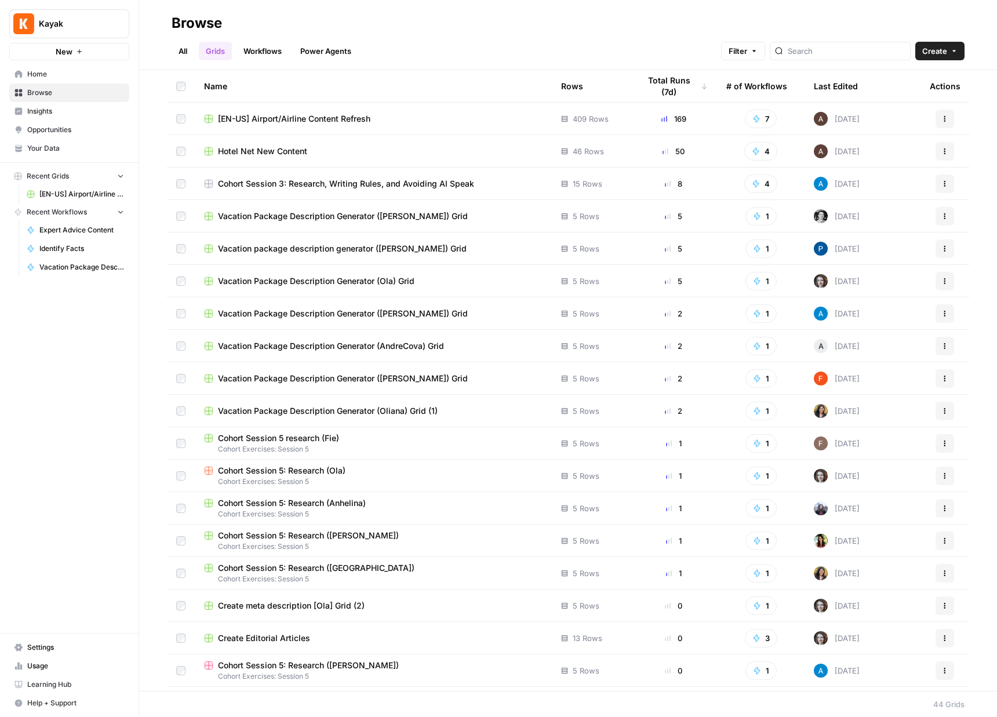
click at [181, 49] on link "All" at bounding box center [183, 51] width 23 height 19
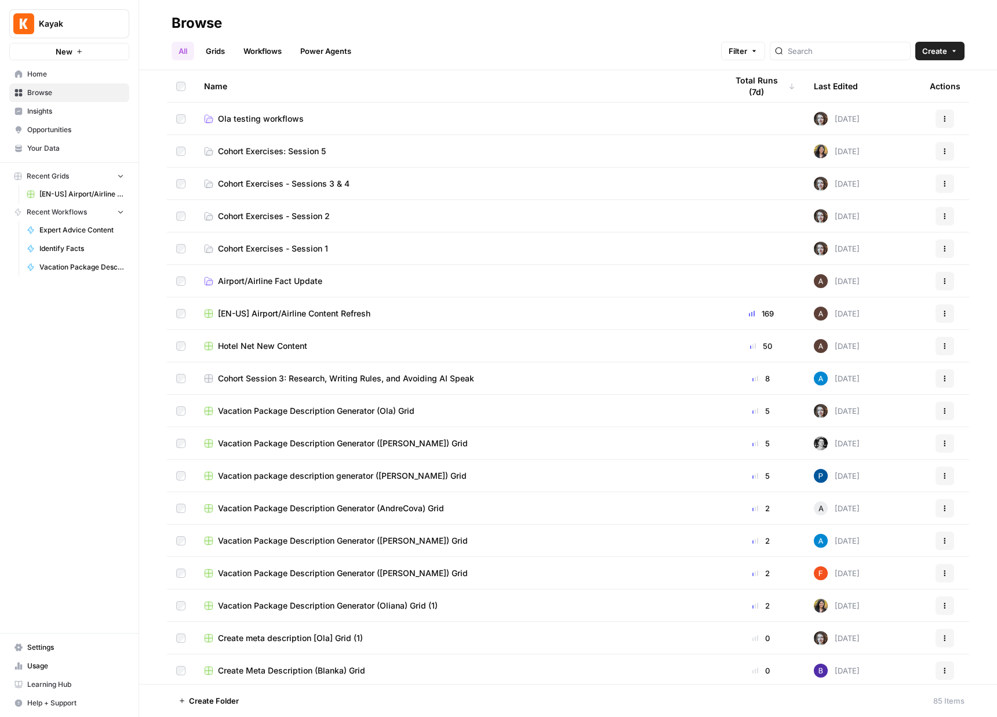
click at [238, 49] on link "Workflows" at bounding box center [262, 51] width 52 height 19
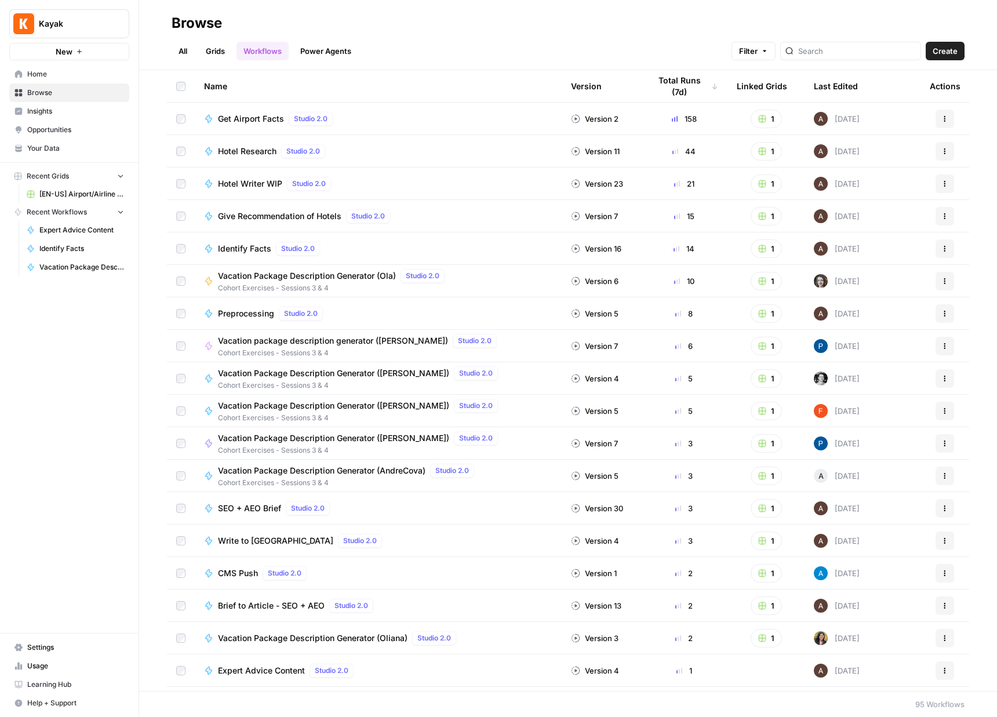
click at [254, 316] on span "Preprocessing" at bounding box center [246, 314] width 56 height 12
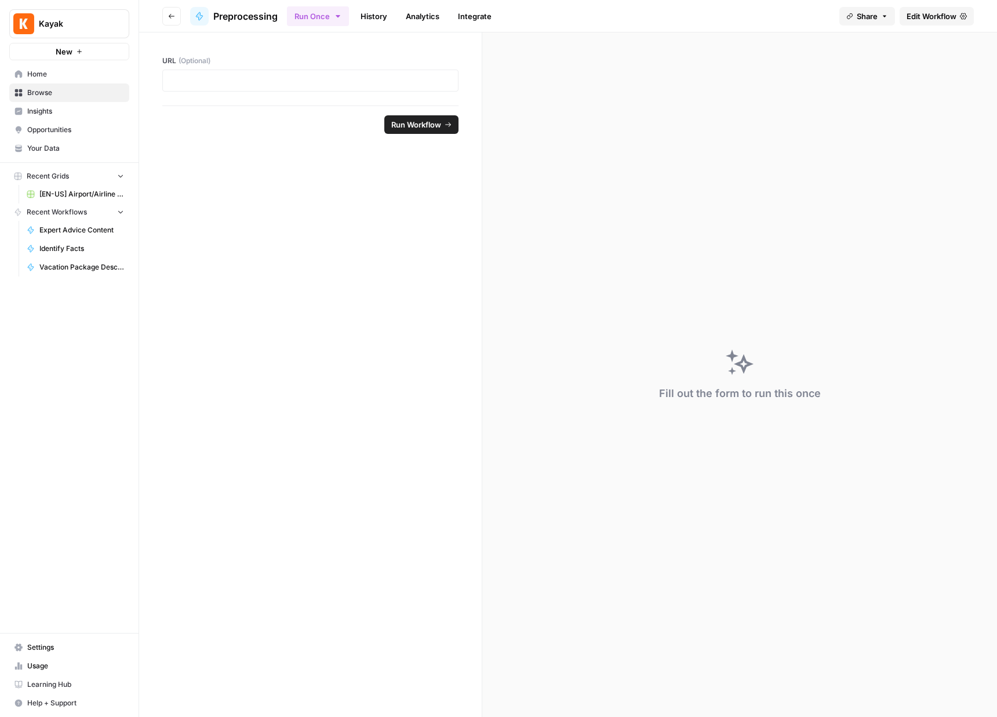
click at [409, 124] on span "Run Workflow" at bounding box center [416, 125] width 50 height 12
click at [405, 86] on div at bounding box center [310, 81] width 296 height 22
click at [404, 93] on div "URL (Optional)" at bounding box center [310, 68] width 343 height 73
click at [404, 82] on p at bounding box center [310, 81] width 281 height 12
click at [421, 122] on span "Run Workflow" at bounding box center [416, 125] width 50 height 12
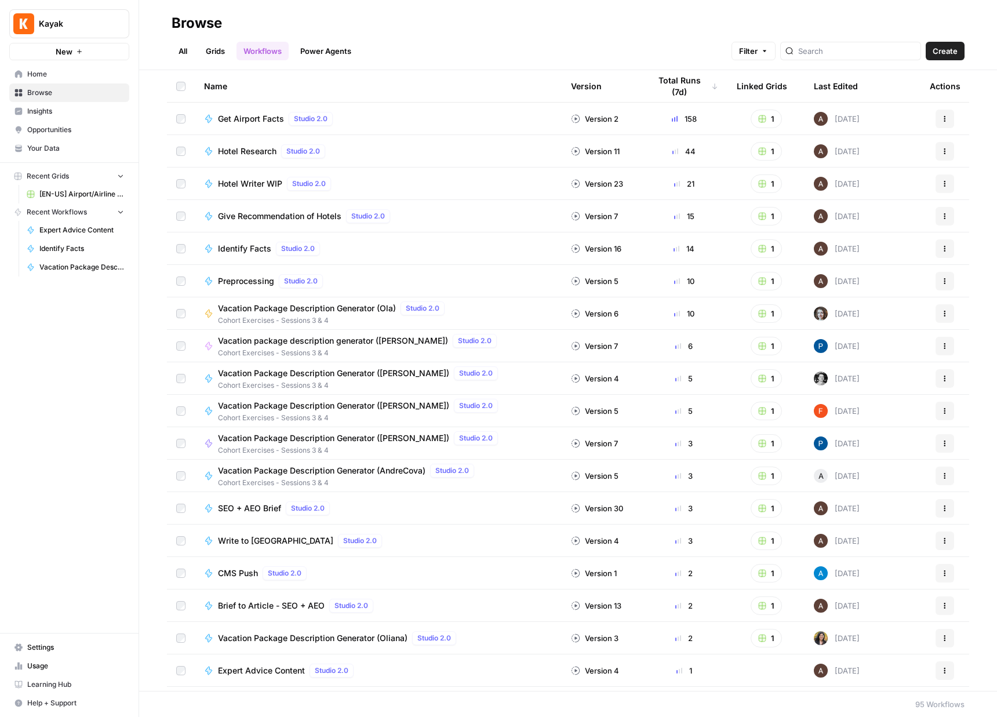
click at [252, 250] on span "Identify Facts" at bounding box center [244, 249] width 53 height 12
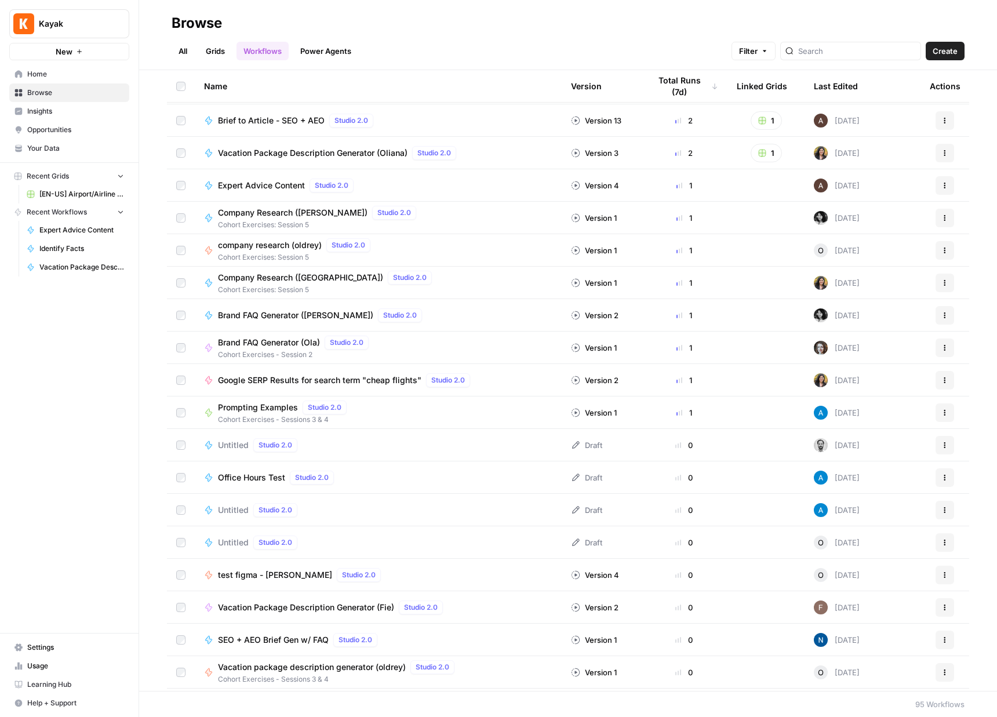
scroll to position [488, 0]
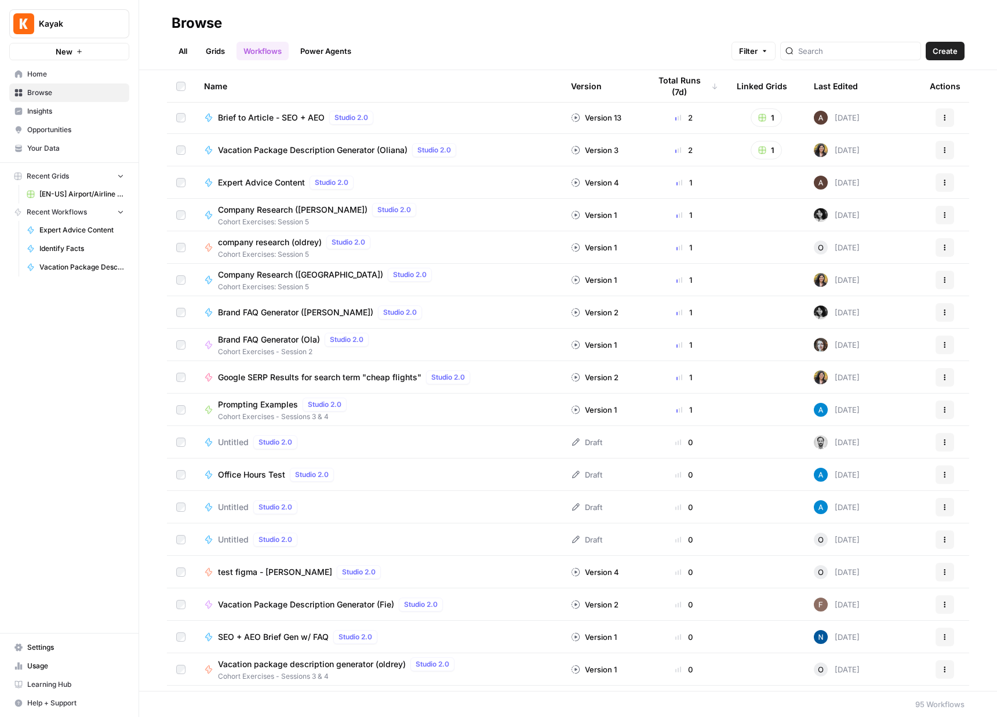
click at [268, 473] on span "Office Hours Test" at bounding box center [251, 475] width 67 height 12
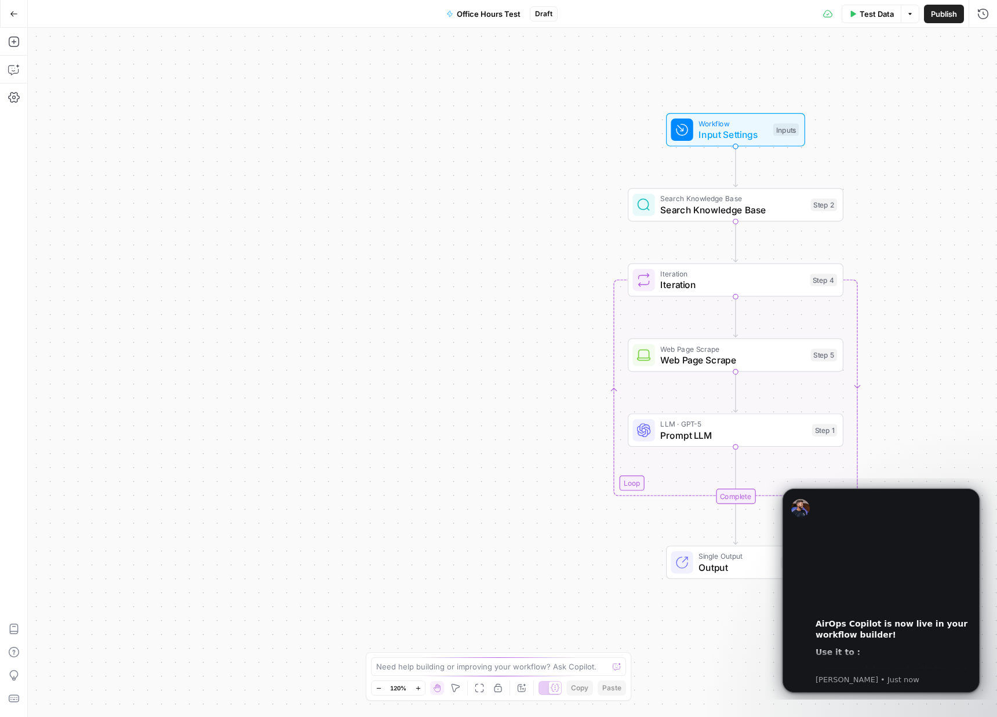
click at [17, 14] on icon "button" at bounding box center [14, 14] width 8 height 8
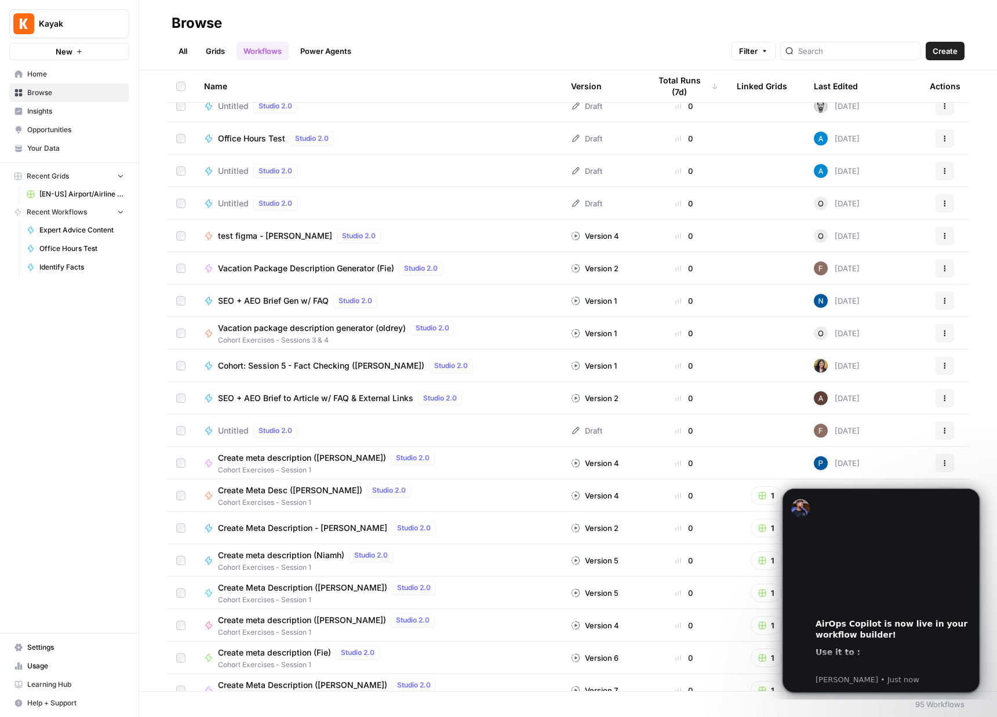
scroll to position [824, 0]
click at [325, 461] on span "Create meta description ([PERSON_NAME])" at bounding box center [302, 458] width 168 height 12
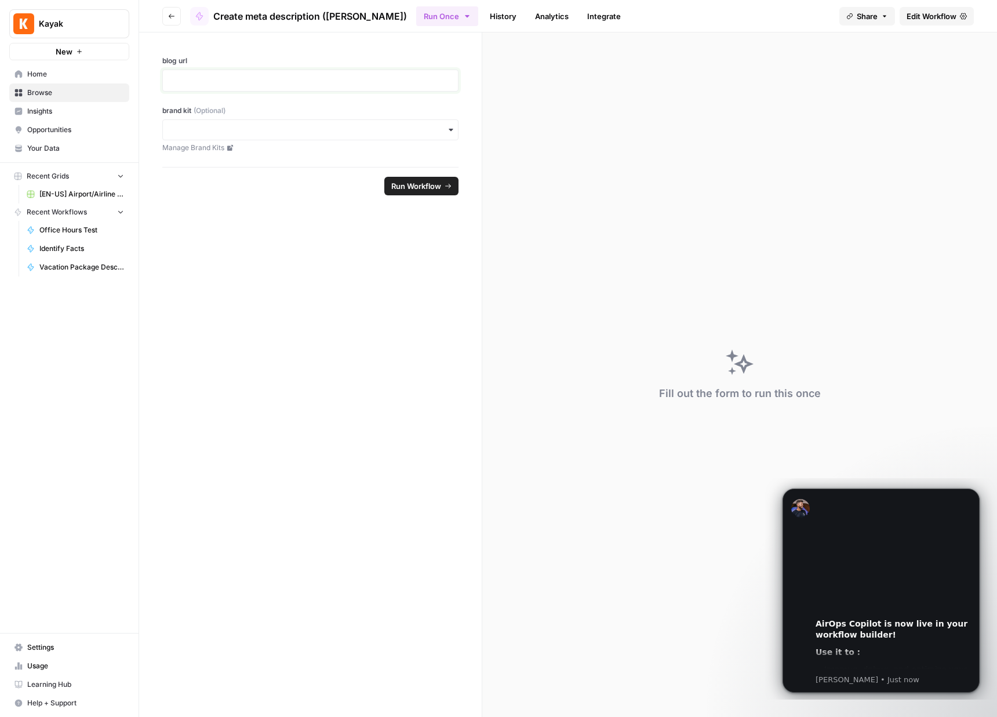
click at [283, 78] on p at bounding box center [310, 81] width 281 height 12
click at [365, 136] on div "button" at bounding box center [310, 129] width 296 height 21
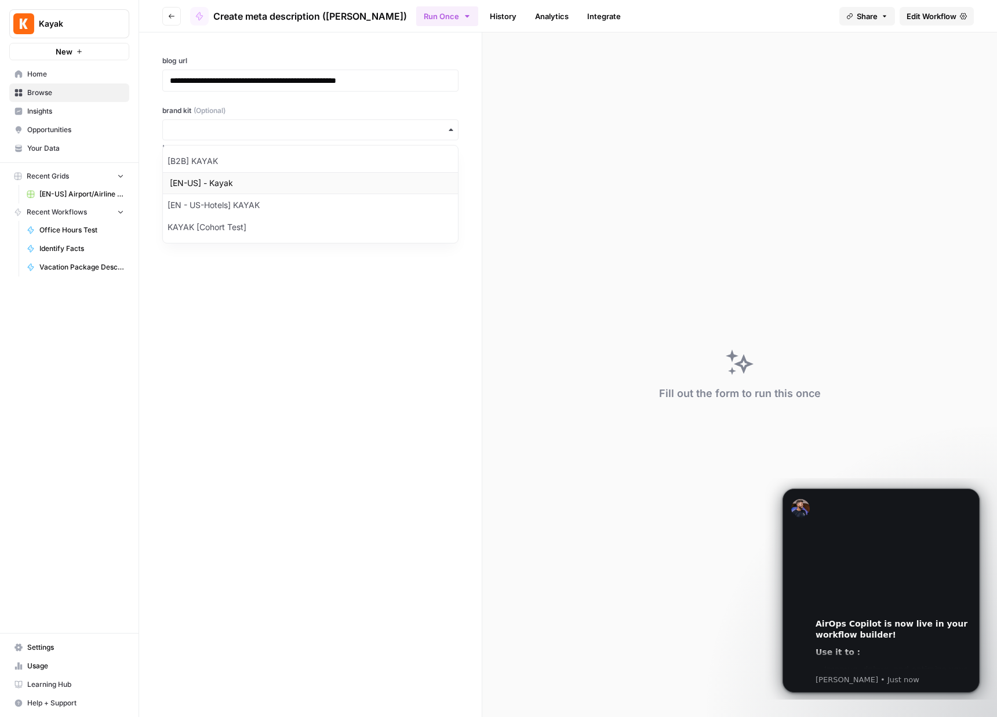
click at [371, 182] on div "[EN-US] - Kayak" at bounding box center [310, 183] width 295 height 22
click at [413, 184] on span "Run Workflow" at bounding box center [416, 186] width 50 height 12
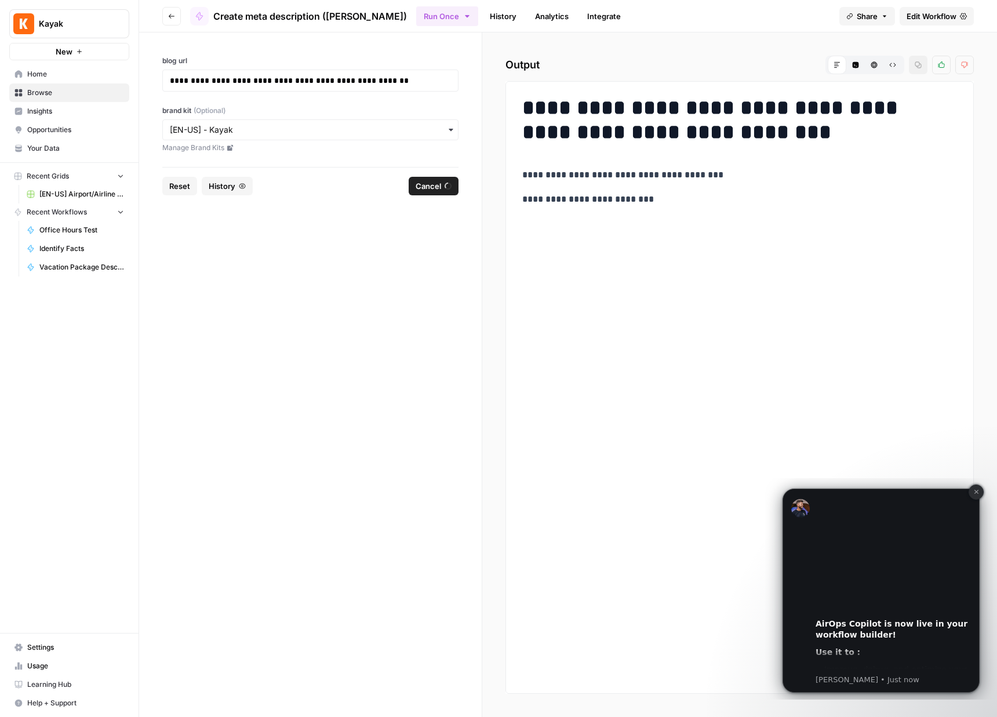
click at [978, 494] on icon "Dismiss notification" at bounding box center [976, 492] width 6 height 6
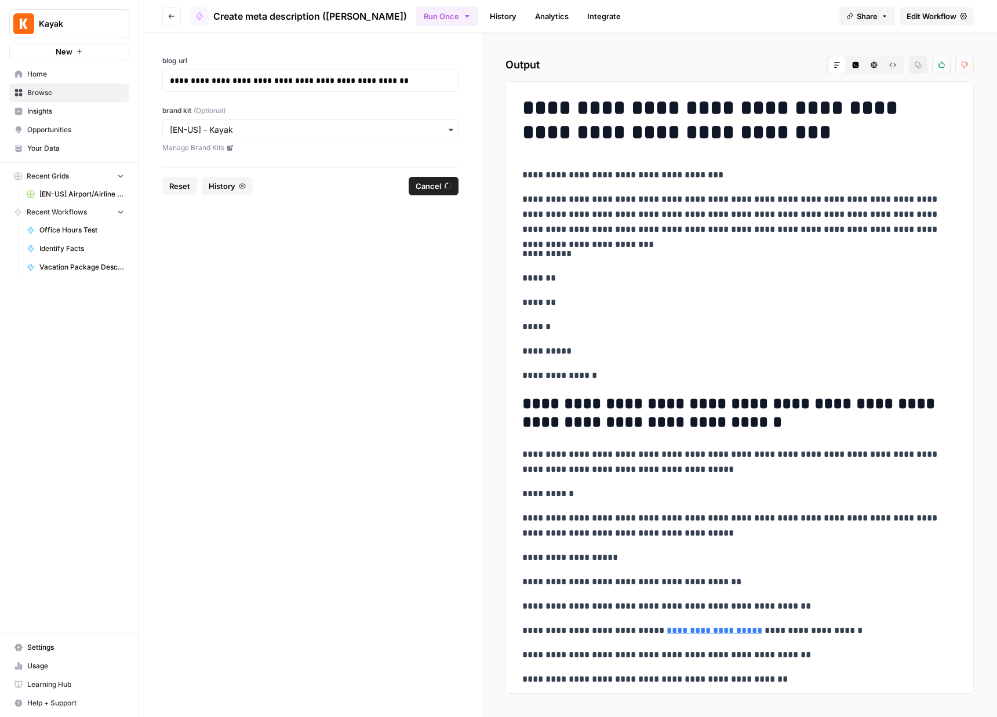
click at [580, 15] on link "Integrate" at bounding box center [604, 16] width 48 height 19
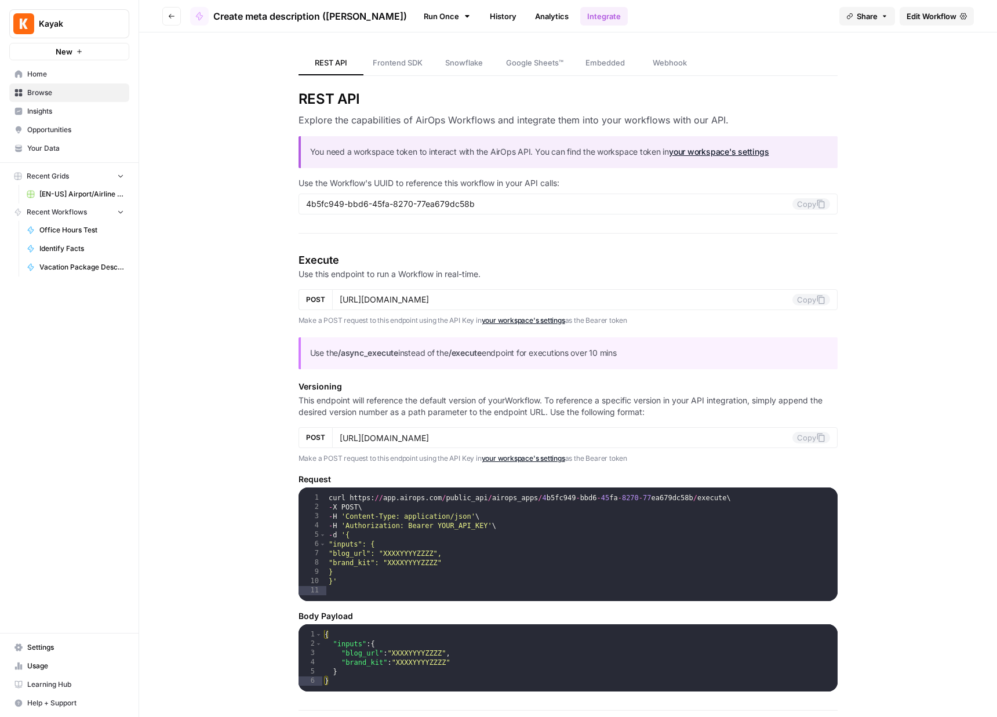
click at [169, 16] on icon "button" at bounding box center [171, 16] width 7 height 7
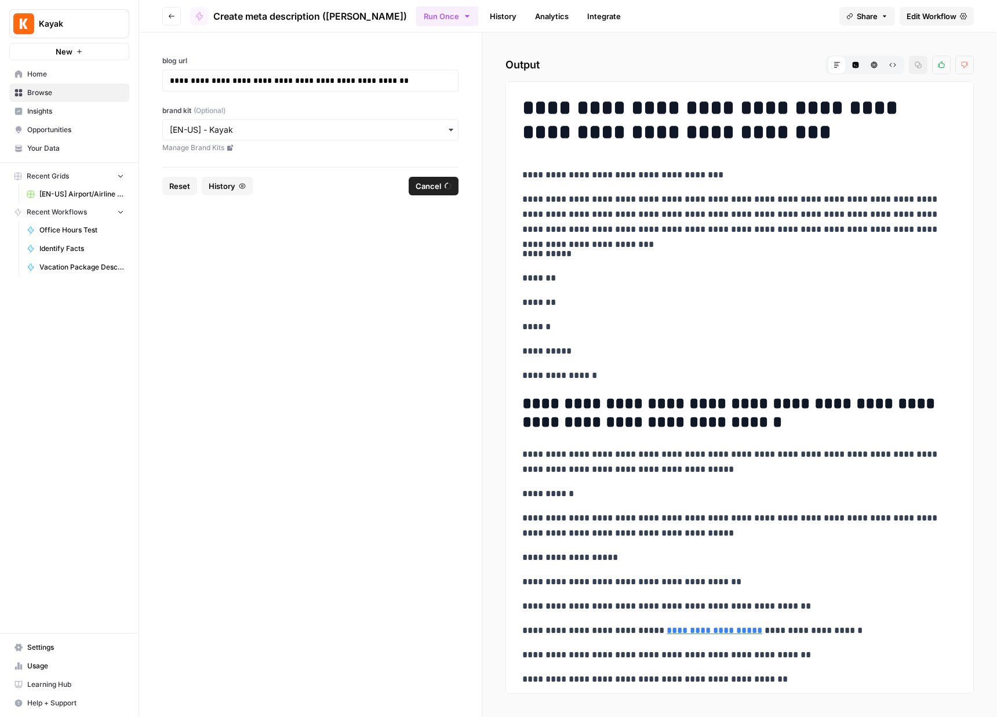
click at [90, 78] on span "Home" at bounding box center [75, 74] width 97 height 10
